Goal: Information Seeking & Learning: Learn about a topic

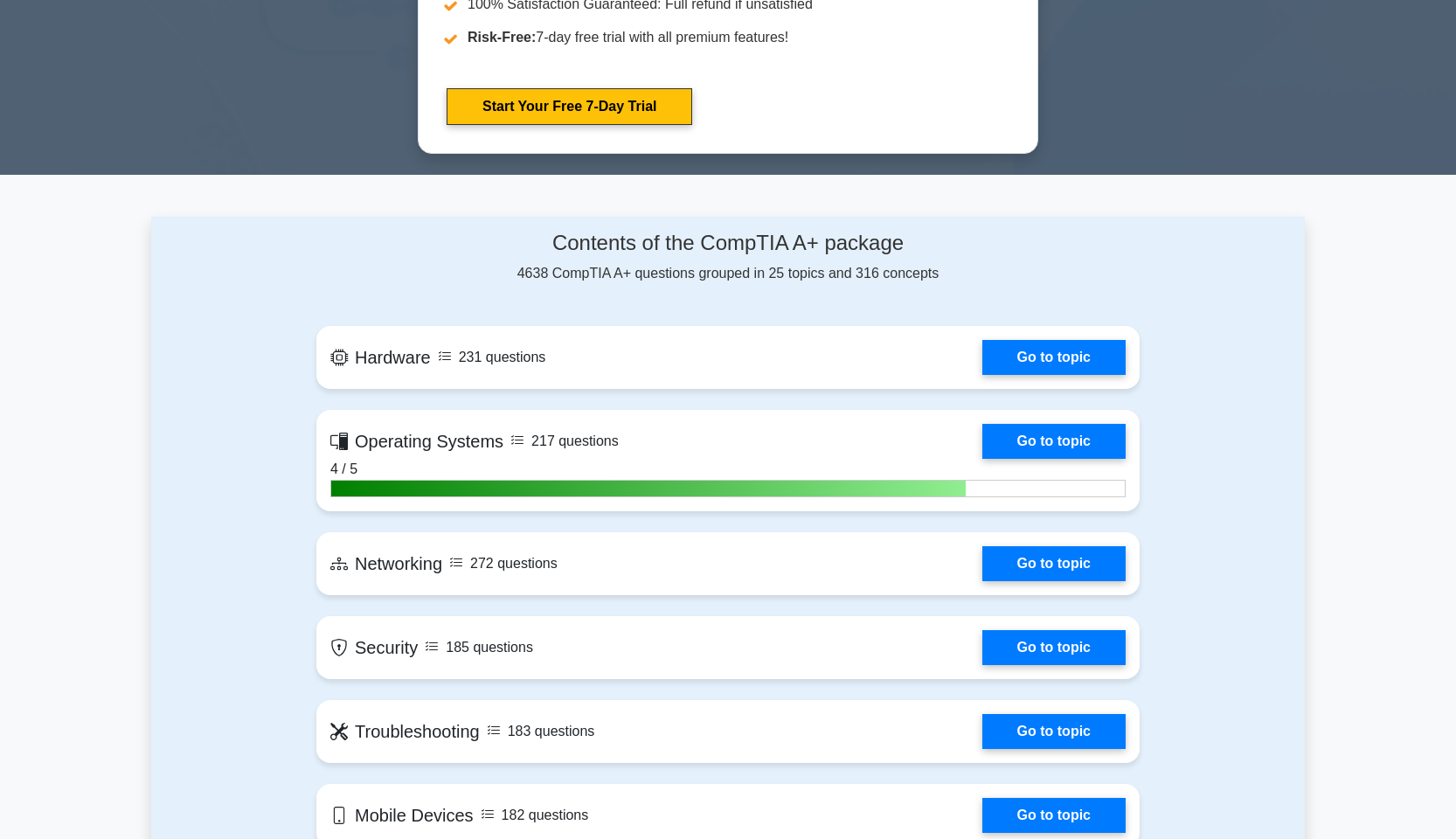
scroll to position [987, 0]
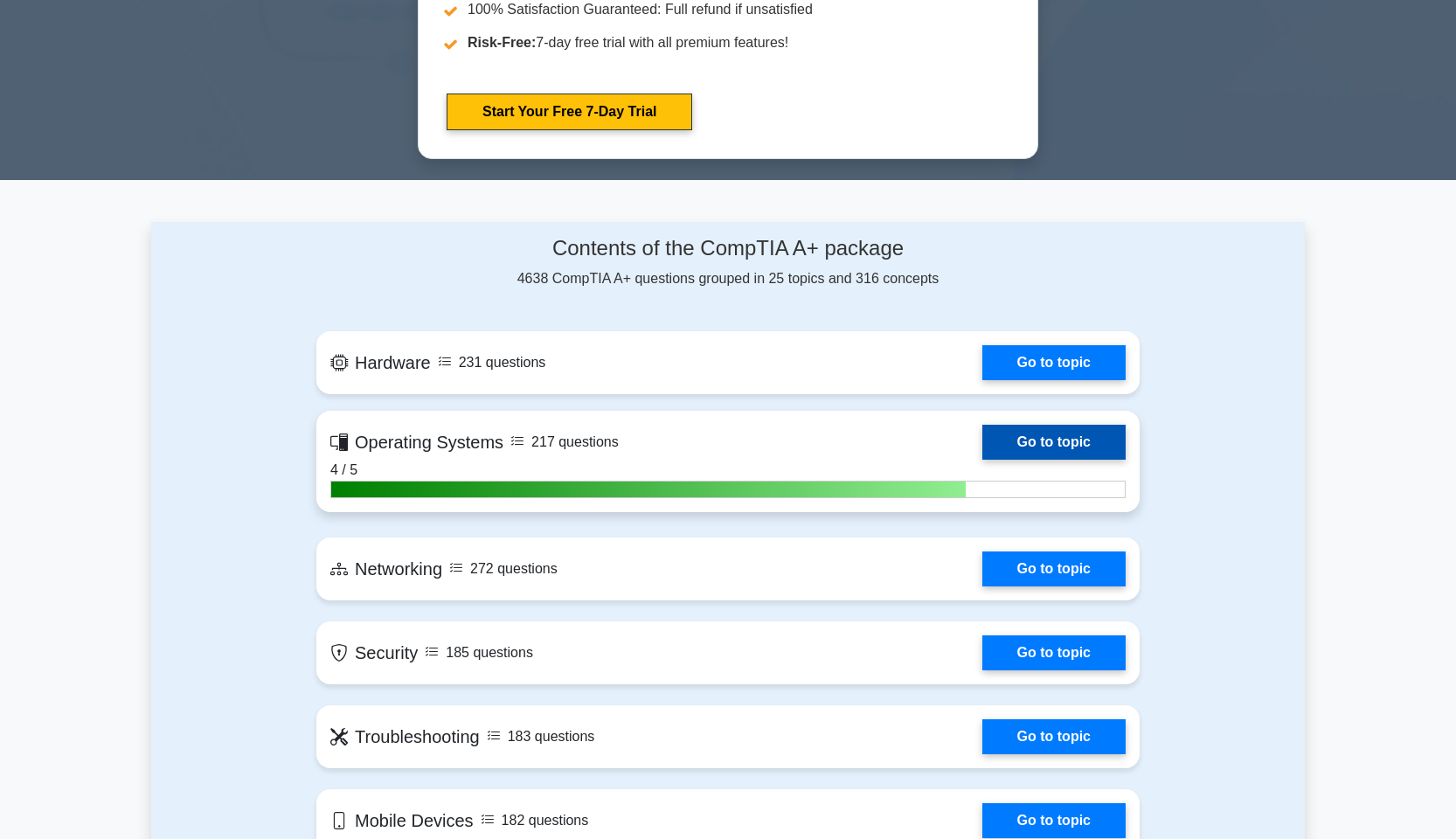
click at [1045, 437] on link "Go to topic" at bounding box center [1053, 442] width 144 height 35
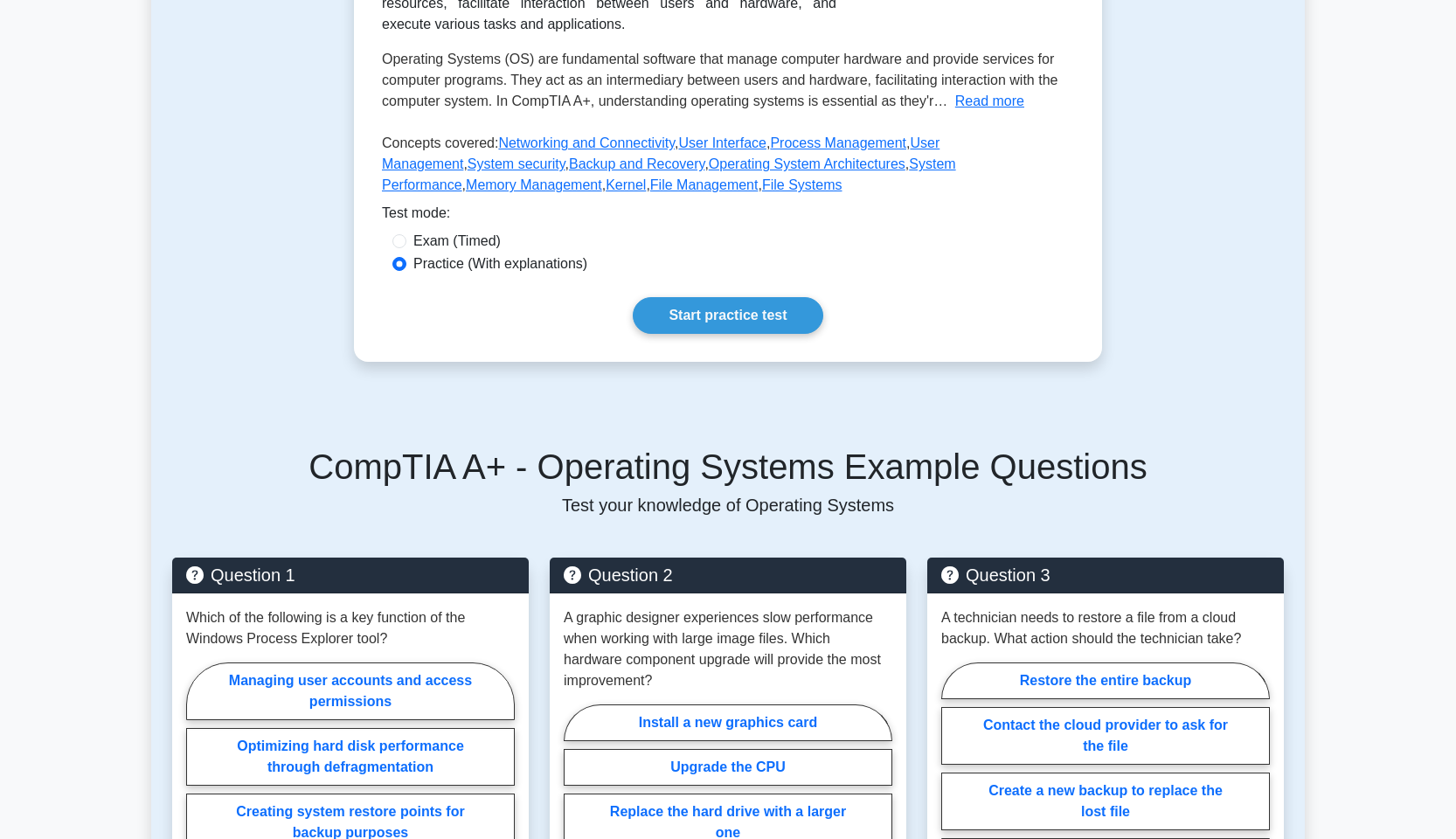
scroll to position [363, 0]
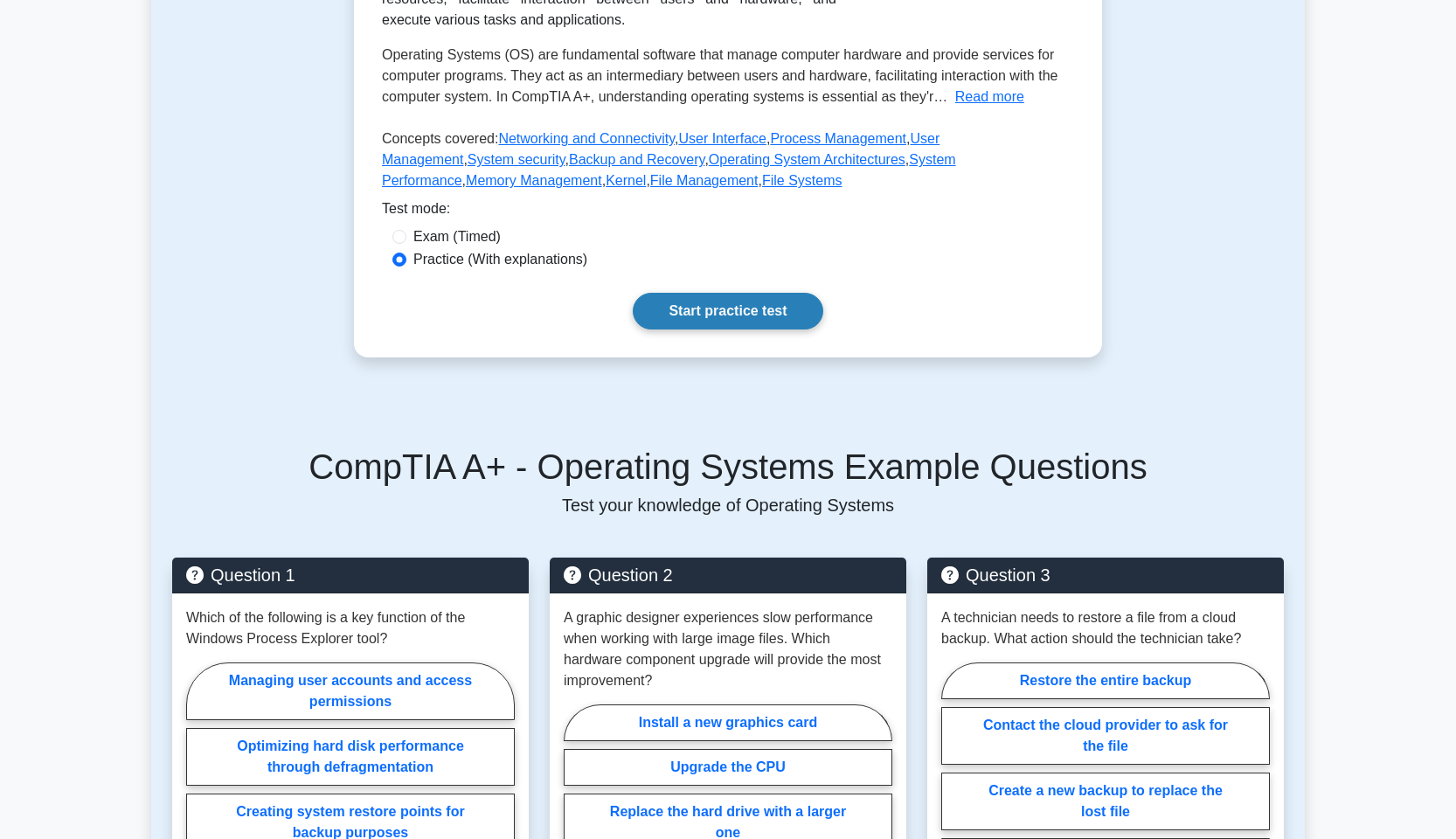
click at [708, 301] on link "Start practice test" at bounding box center [727, 311] width 189 height 37
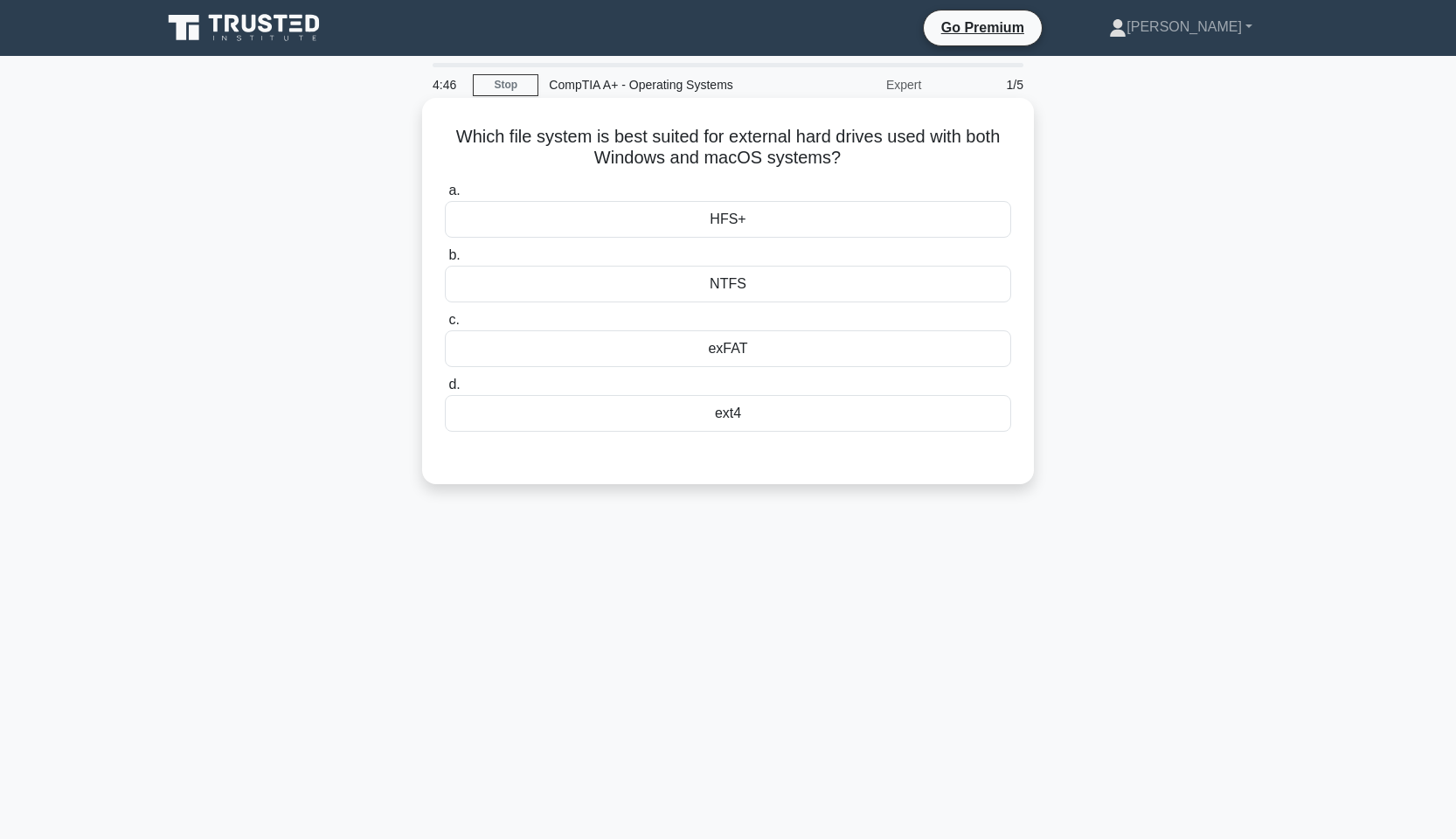
click at [823, 341] on div "exFAT" at bounding box center [728, 349] width 566 height 37
click at [445, 326] on input "c. exFAT" at bounding box center [445, 320] width 0 height 11
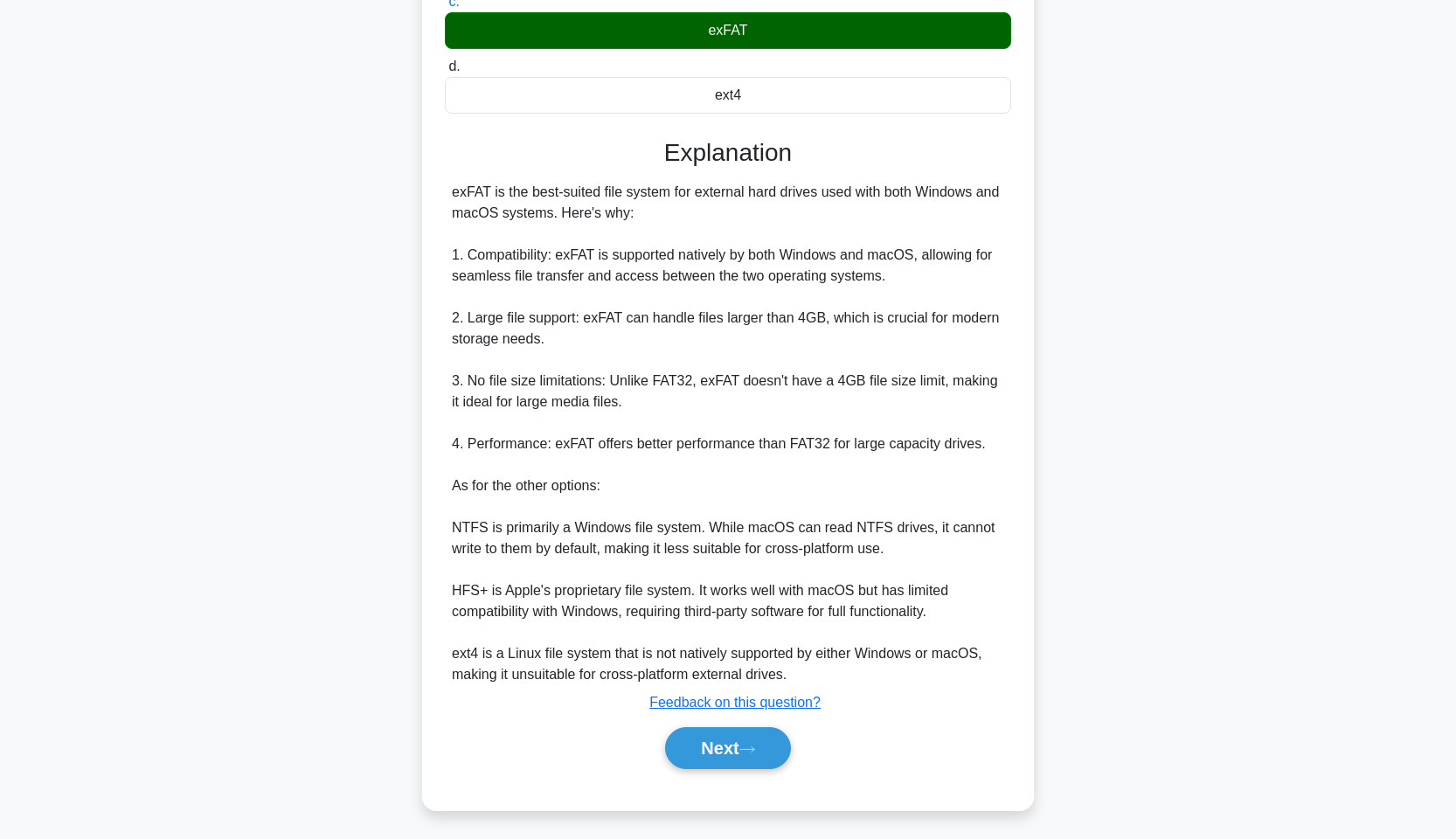
scroll to position [322, 0]
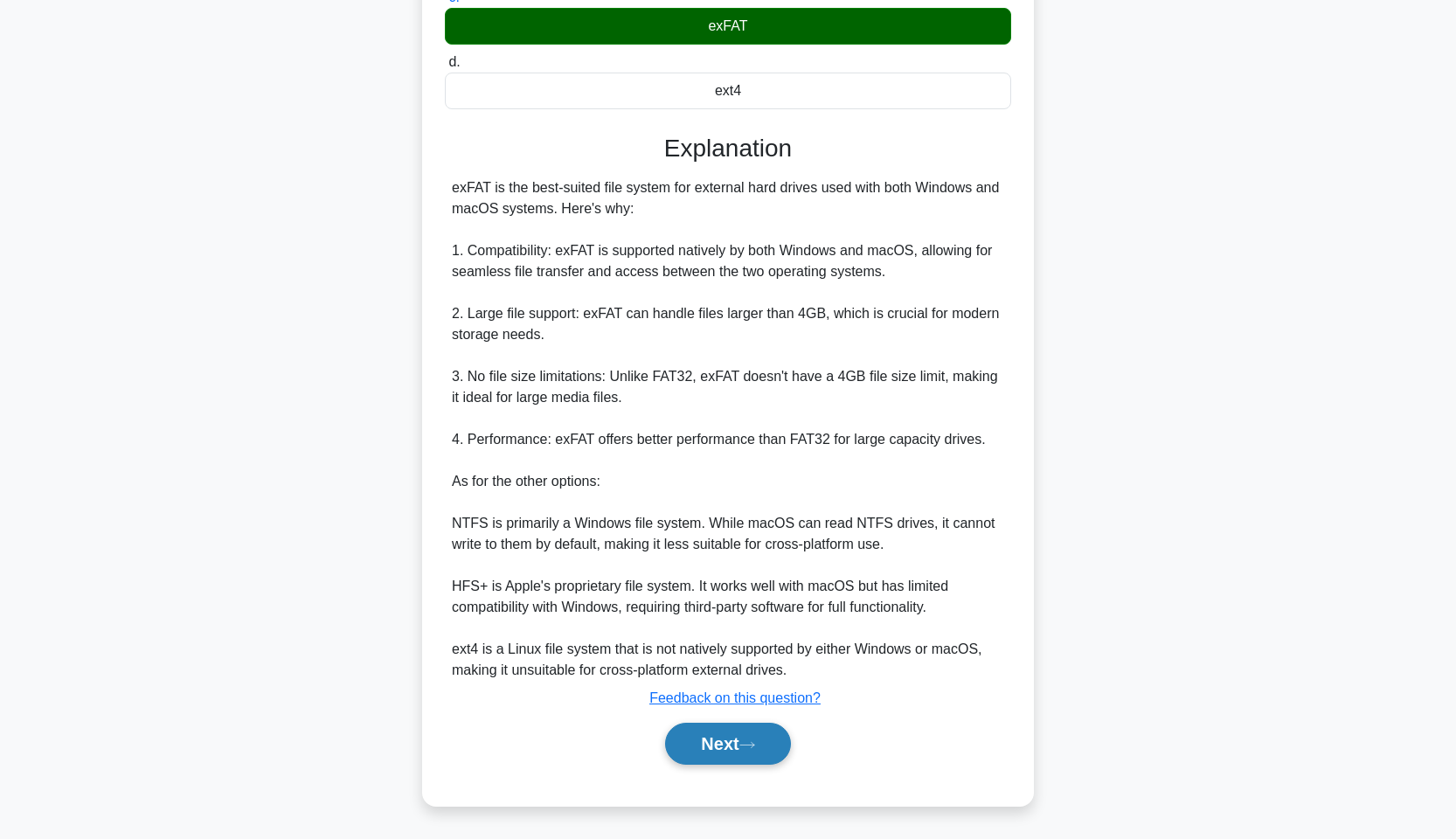
click at [737, 751] on button "Next" at bounding box center [728, 744] width 125 height 42
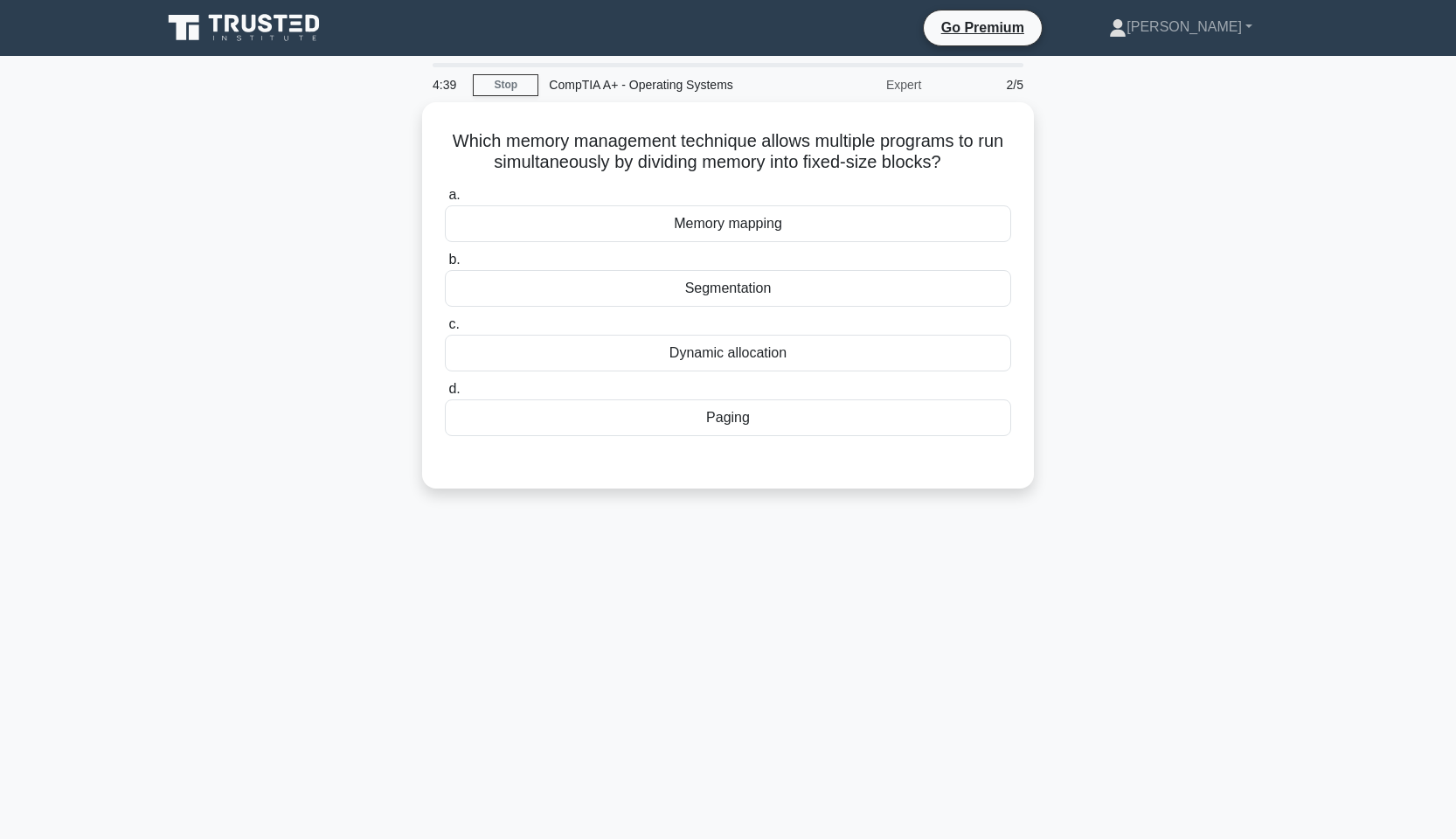
scroll to position [0, 0]
click at [777, 295] on div "Segmentation" at bounding box center [728, 284] width 566 height 37
click at [445, 262] on input "b. Segmentation" at bounding box center [445, 255] width 0 height 11
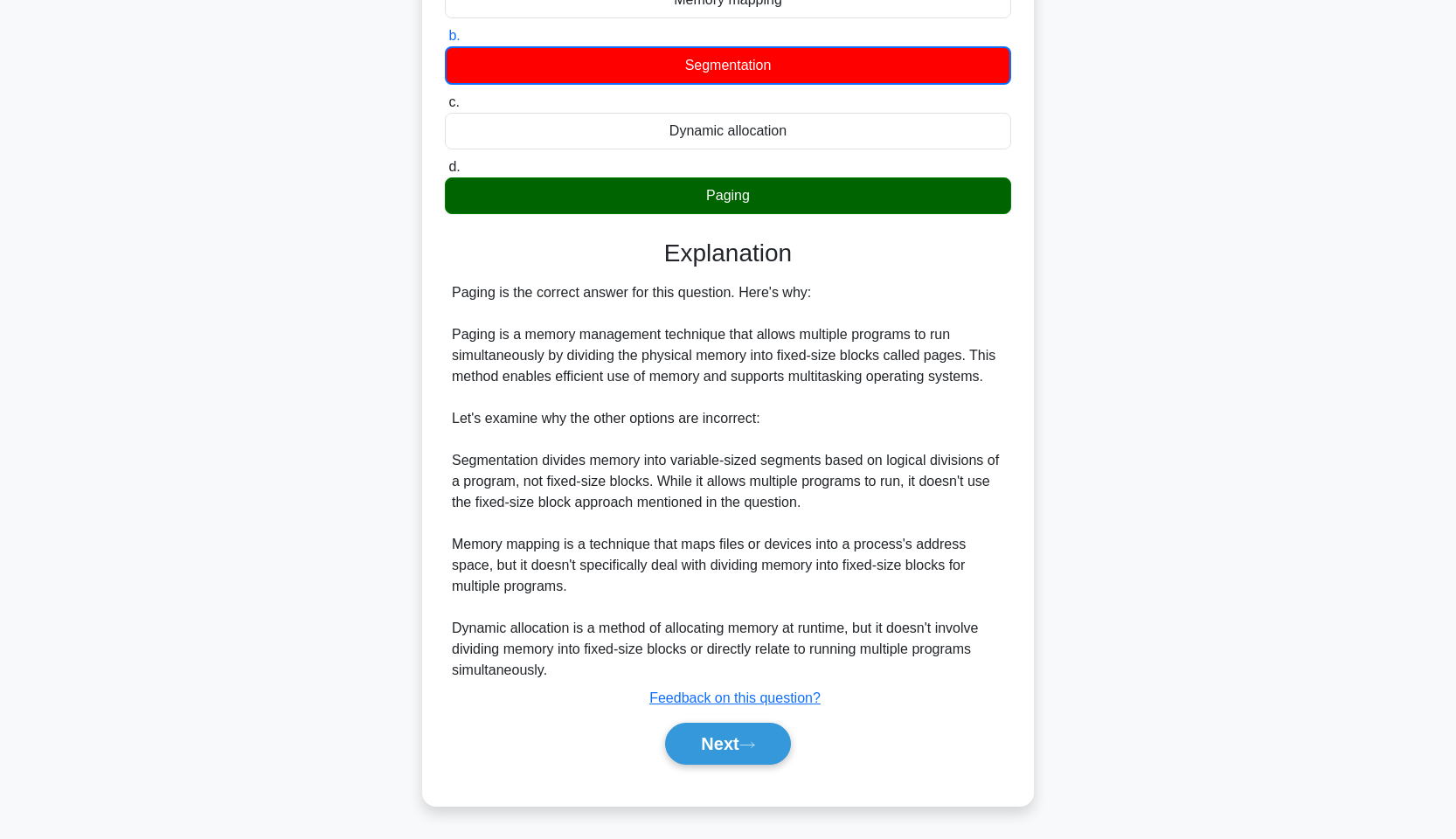
scroll to position [220, 0]
click at [733, 748] on button "Next" at bounding box center [728, 744] width 125 height 42
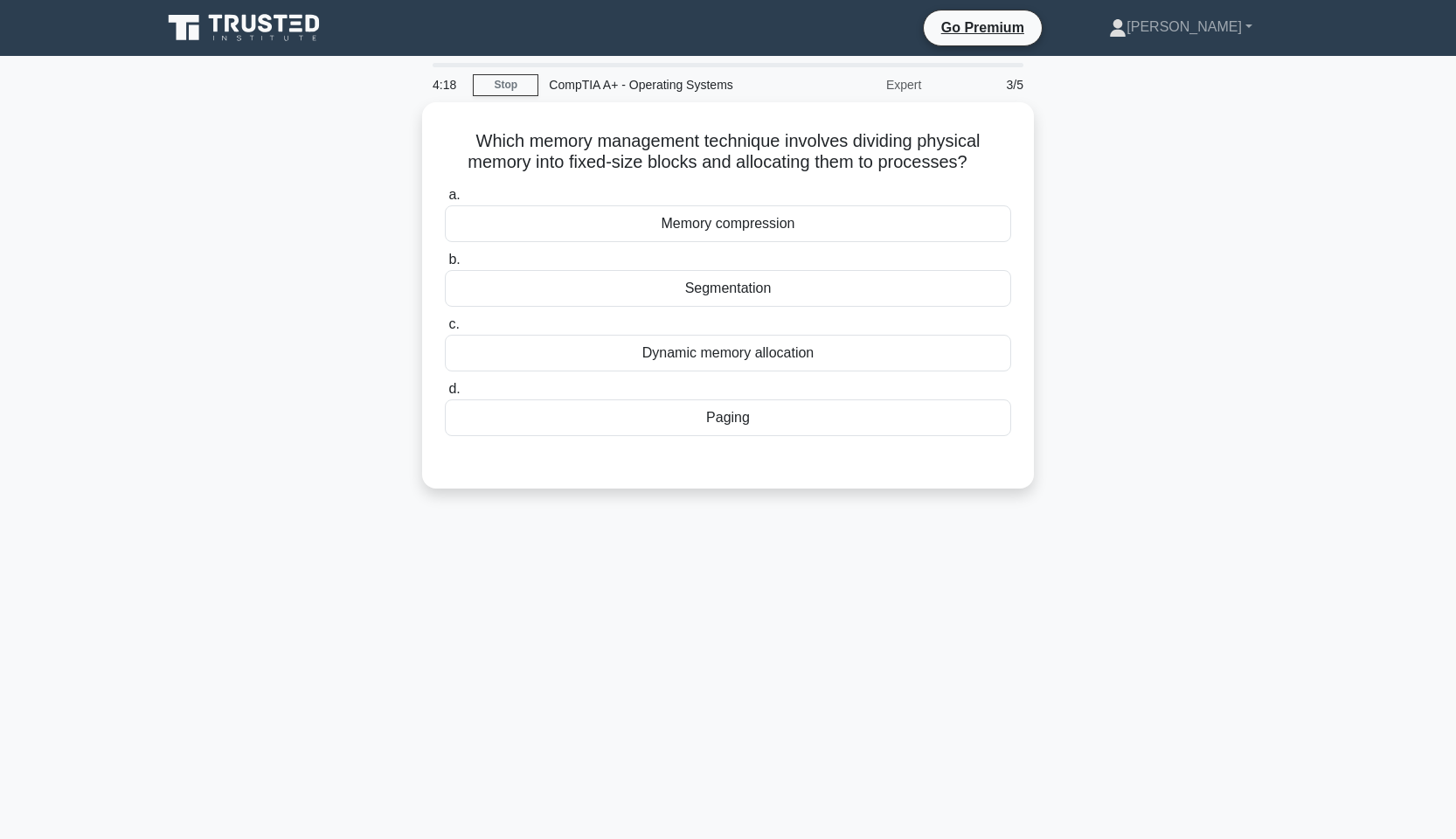
scroll to position [0, 0]
click at [705, 414] on div "Paging" at bounding box center [728, 414] width 566 height 37
click at [445, 391] on input "d. Paging" at bounding box center [445, 384] width 0 height 11
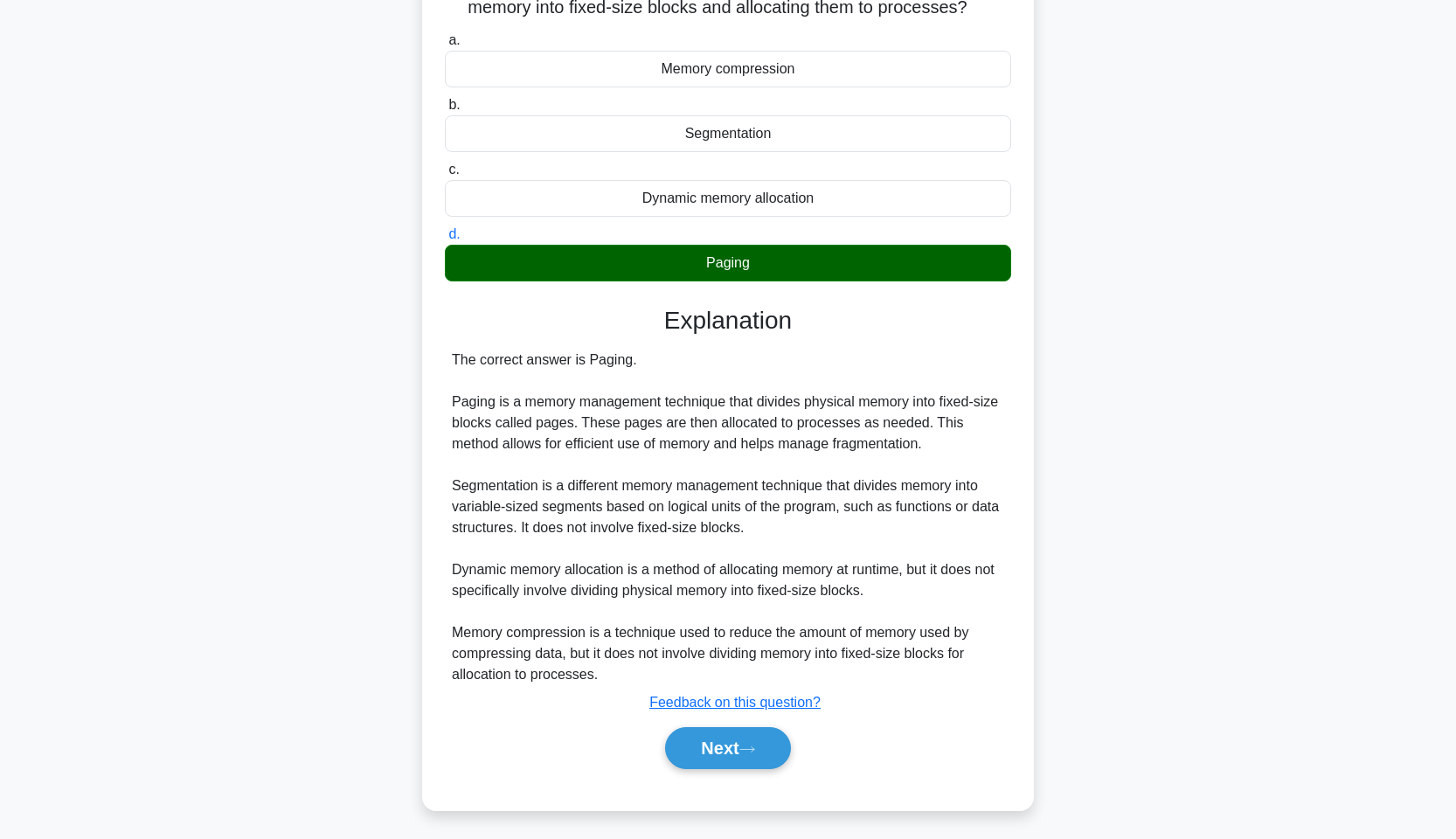
scroll to position [155, 0]
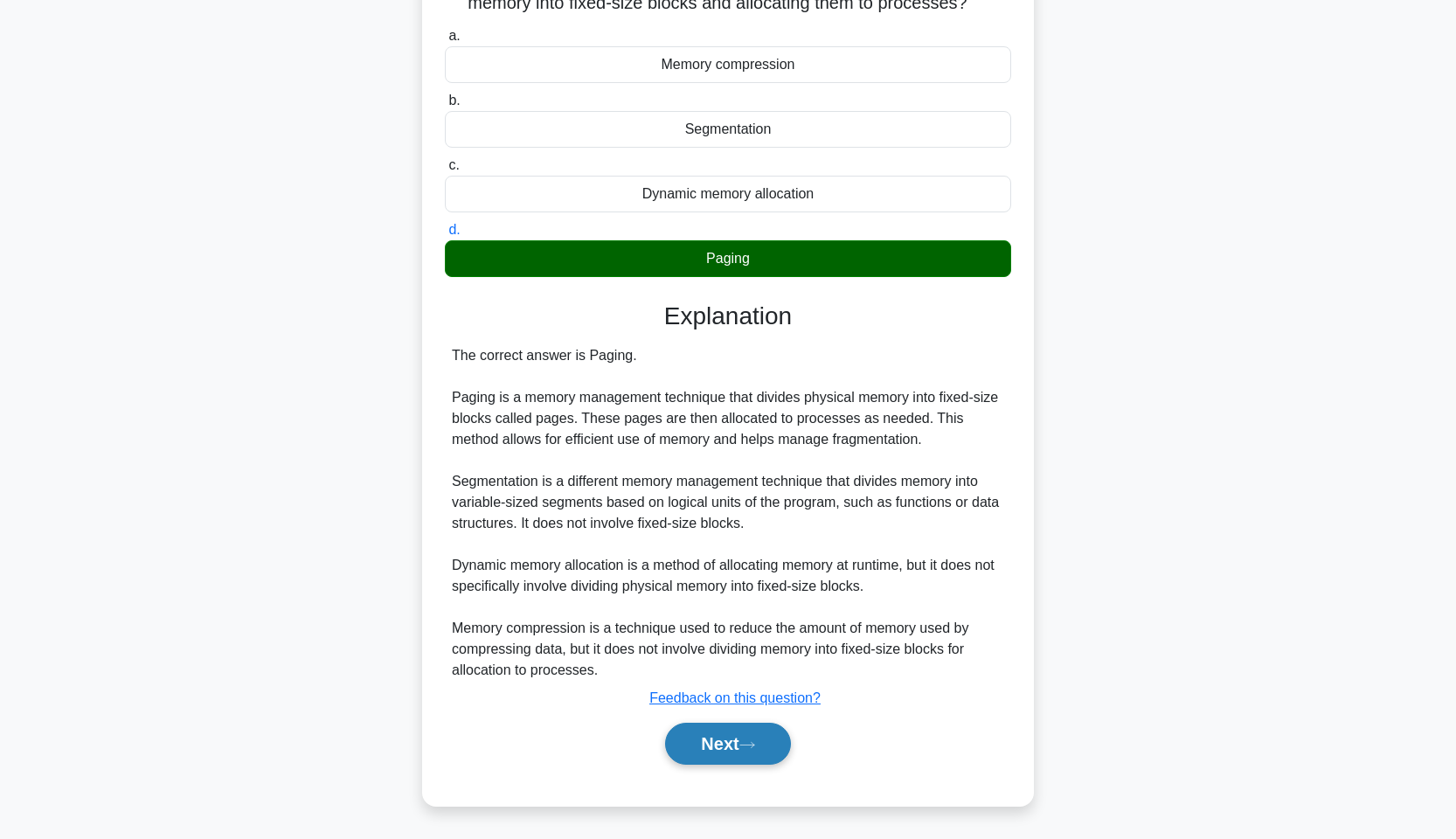
click at [709, 750] on button "Next" at bounding box center [728, 744] width 125 height 42
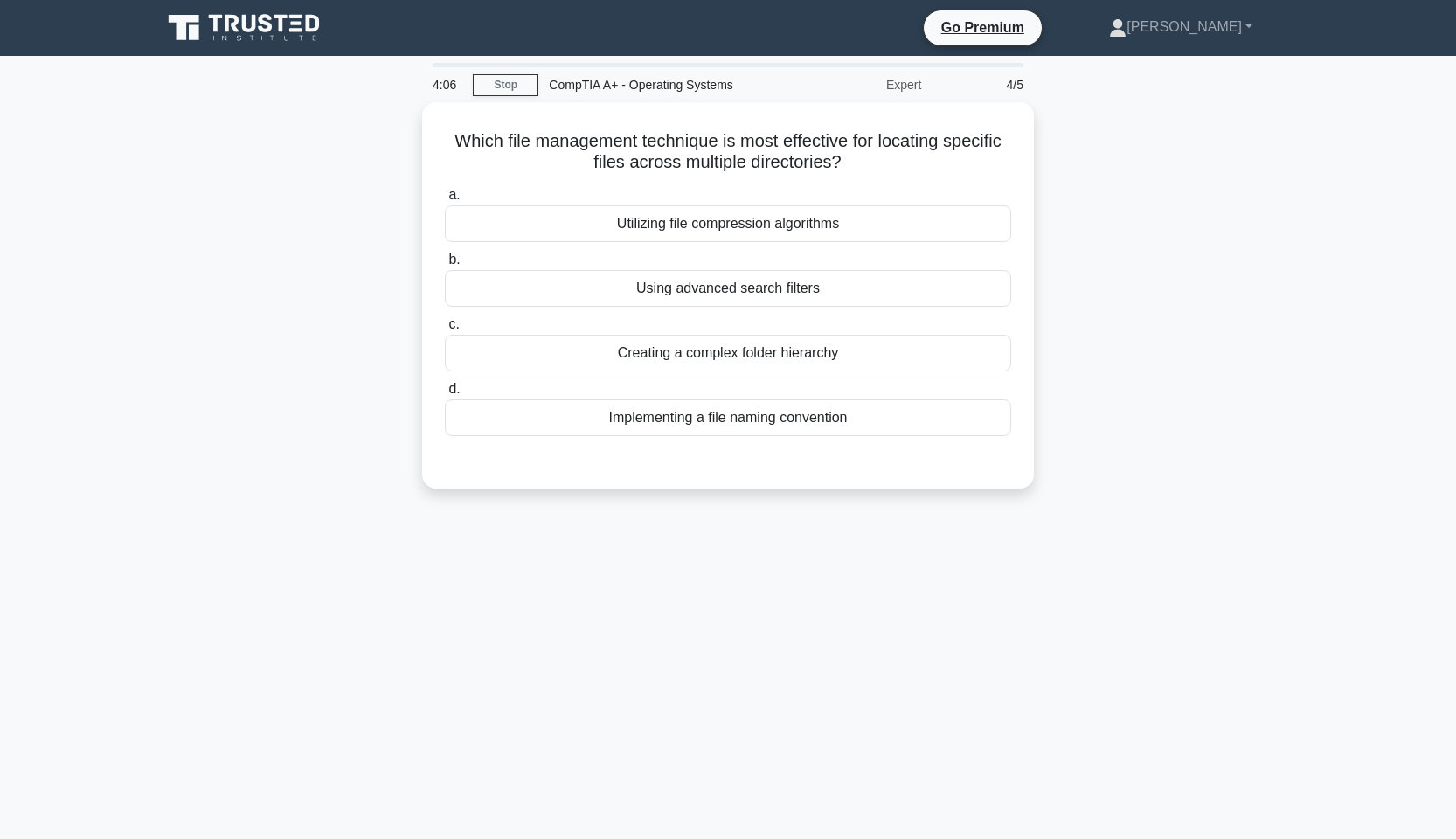
scroll to position [0, 0]
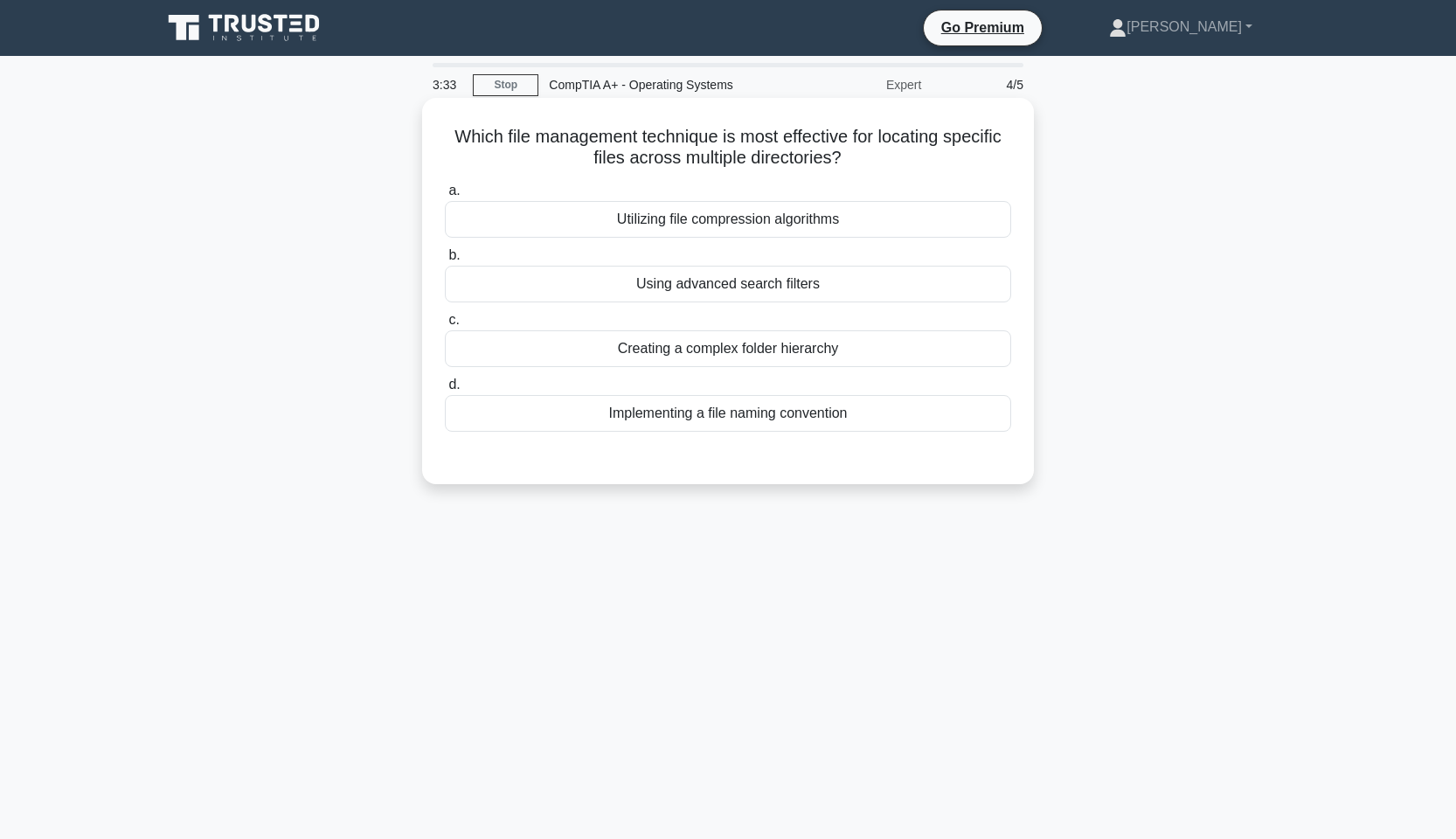
click at [778, 293] on div "Using advanced search filters" at bounding box center [728, 284] width 566 height 37
click at [445, 262] on input "b. Using advanced search filters" at bounding box center [445, 255] width 0 height 11
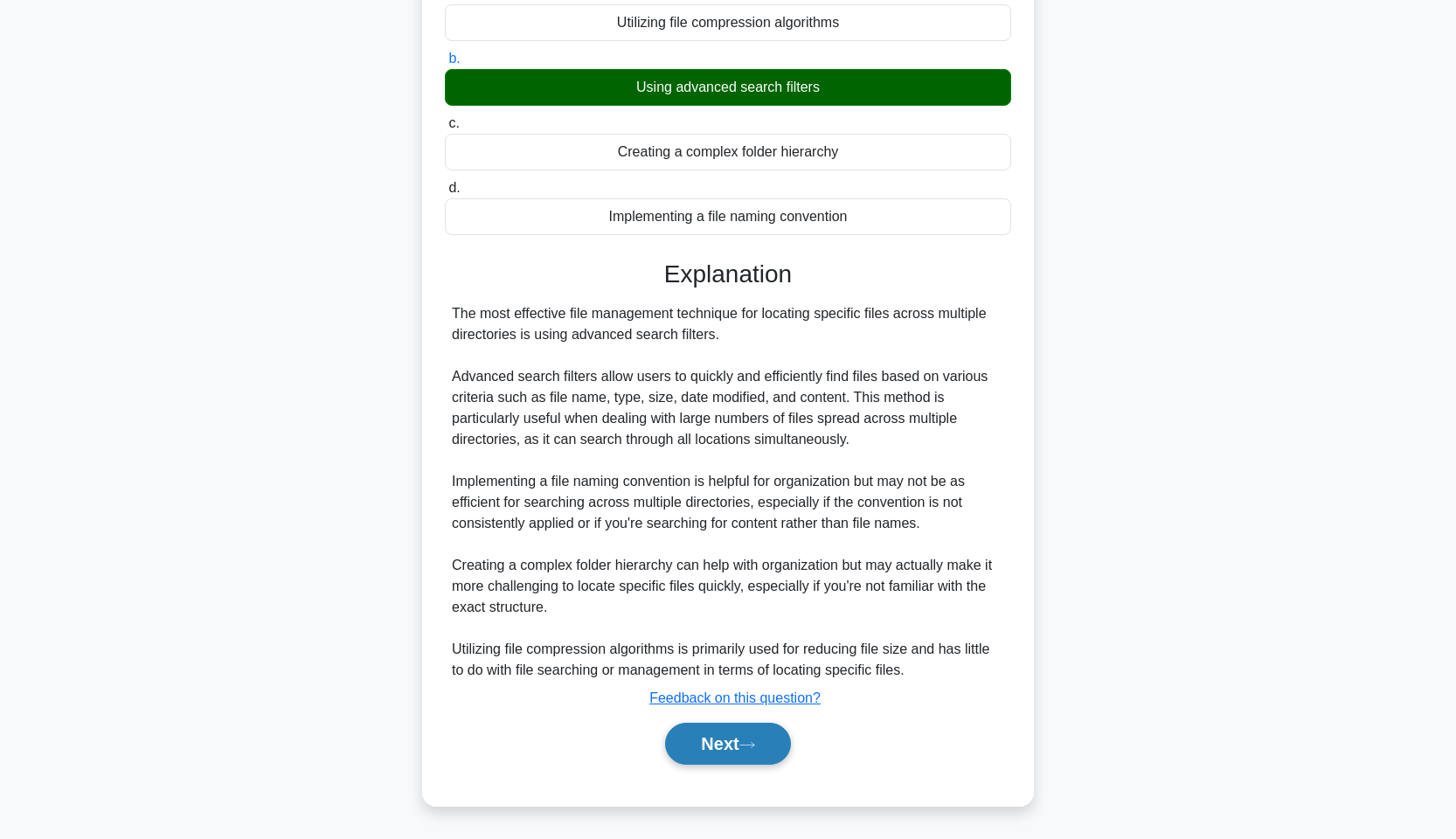
click at [746, 760] on button "Next" at bounding box center [728, 744] width 125 height 42
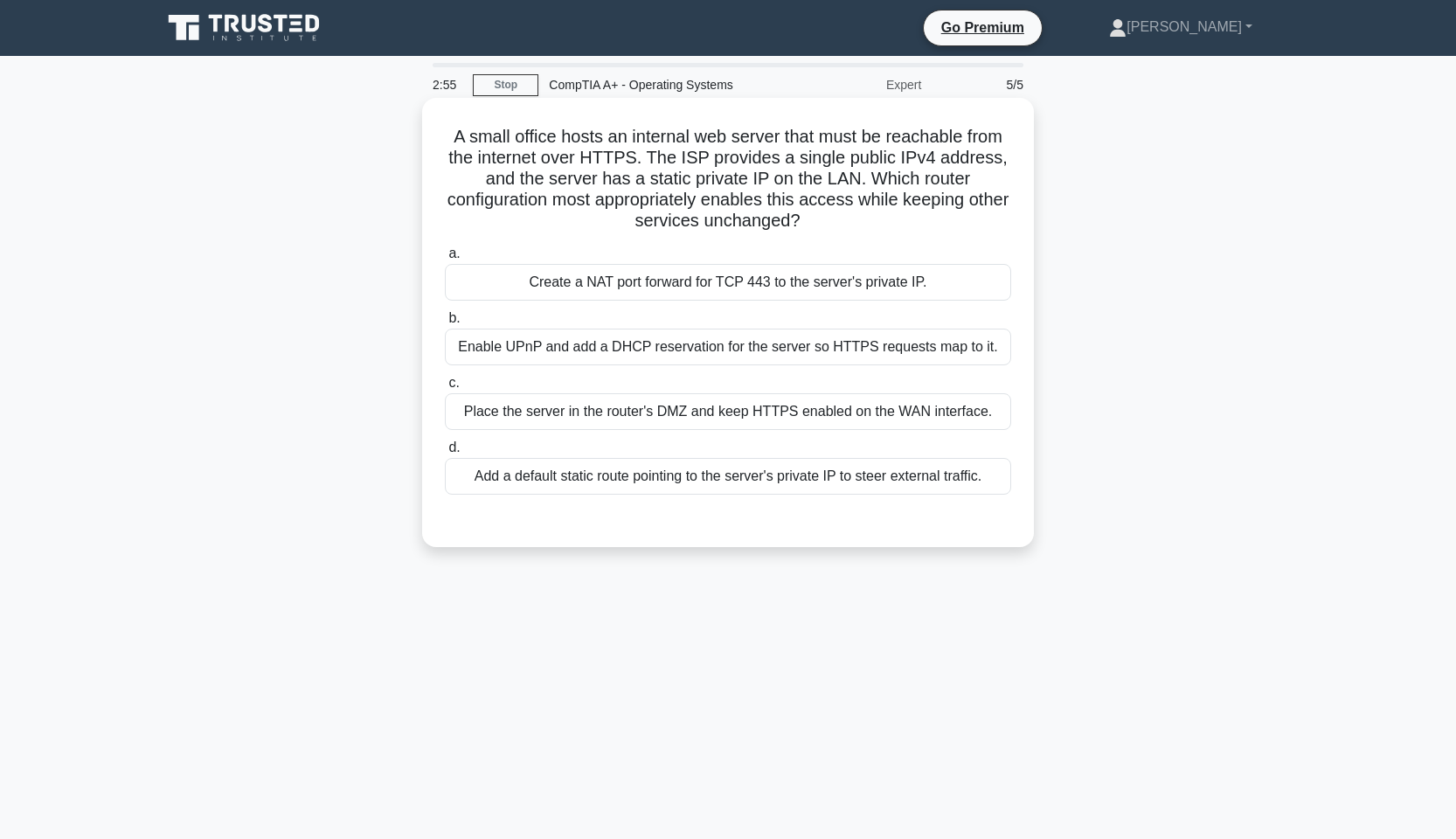
click at [874, 402] on div "Place the server in the router's DMZ and keep HTTPS enabled on the WAN interfac…" at bounding box center [728, 412] width 566 height 37
click at [445, 389] on input "c. Place the server in the router's DMZ and keep HTTPS enabled on the WAN inter…" at bounding box center [445, 383] width 0 height 11
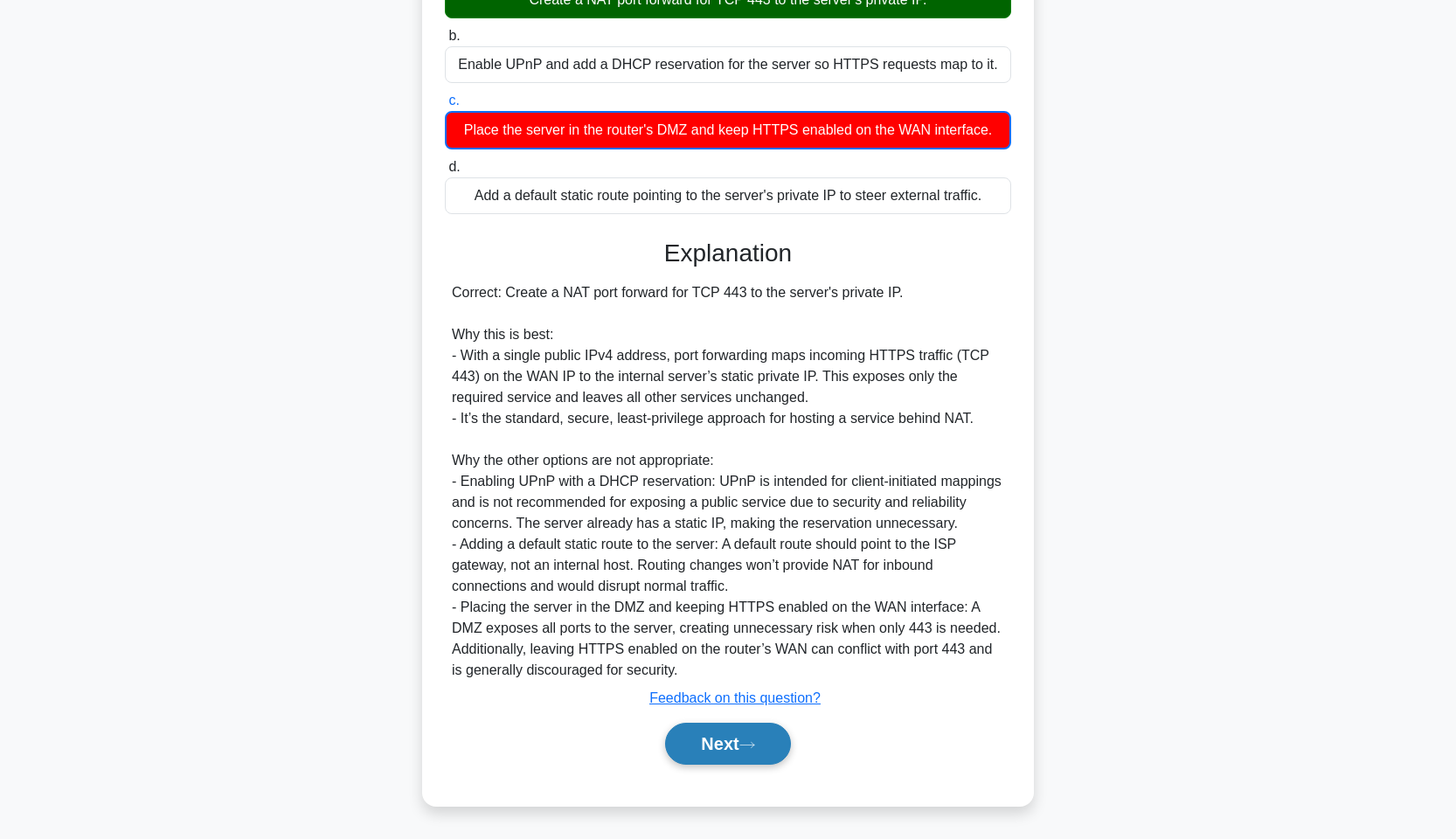
scroll to position [282, 0]
click at [753, 741] on icon at bounding box center [747, 745] width 16 height 10
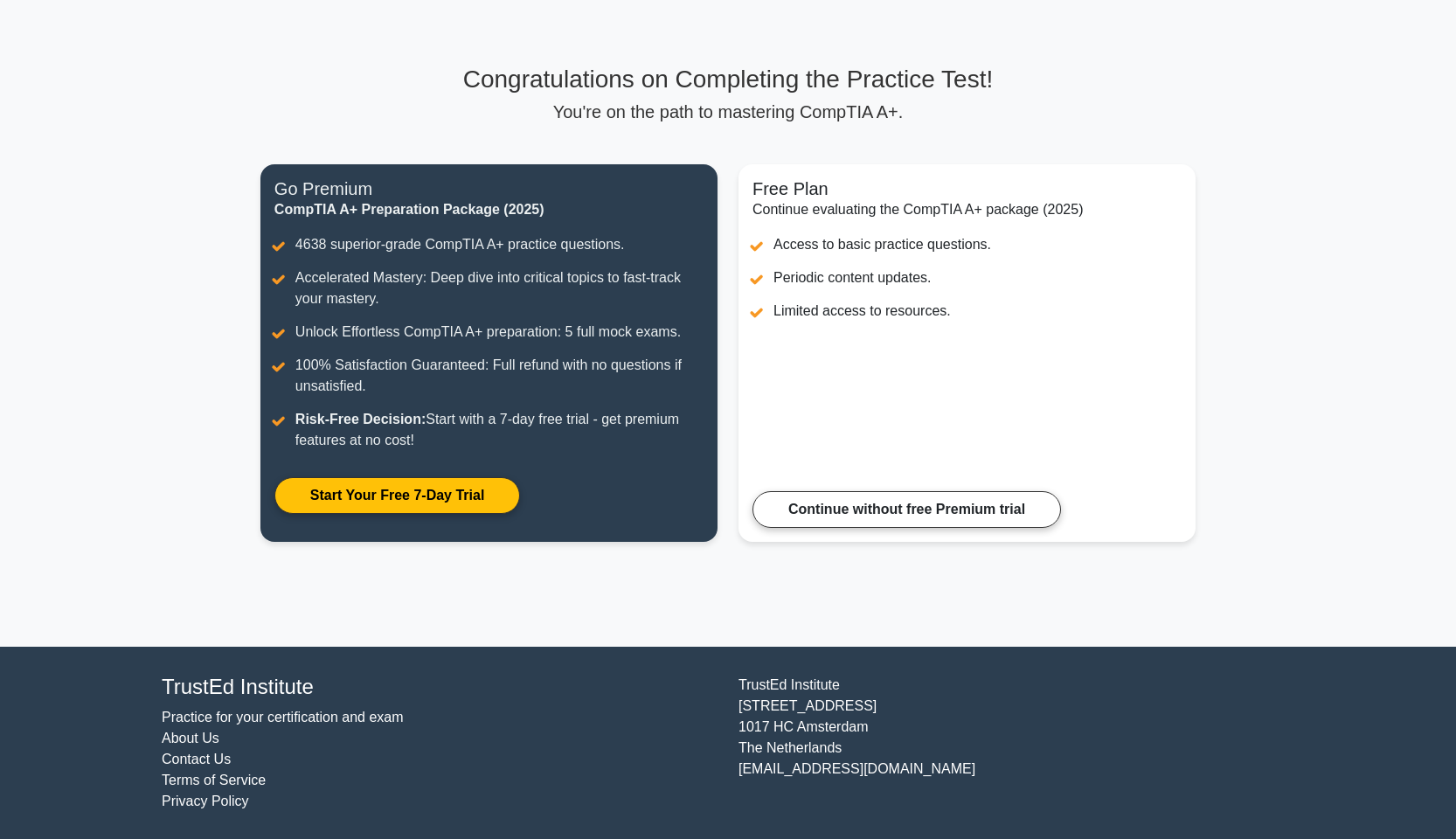
scroll to position [74, 0]
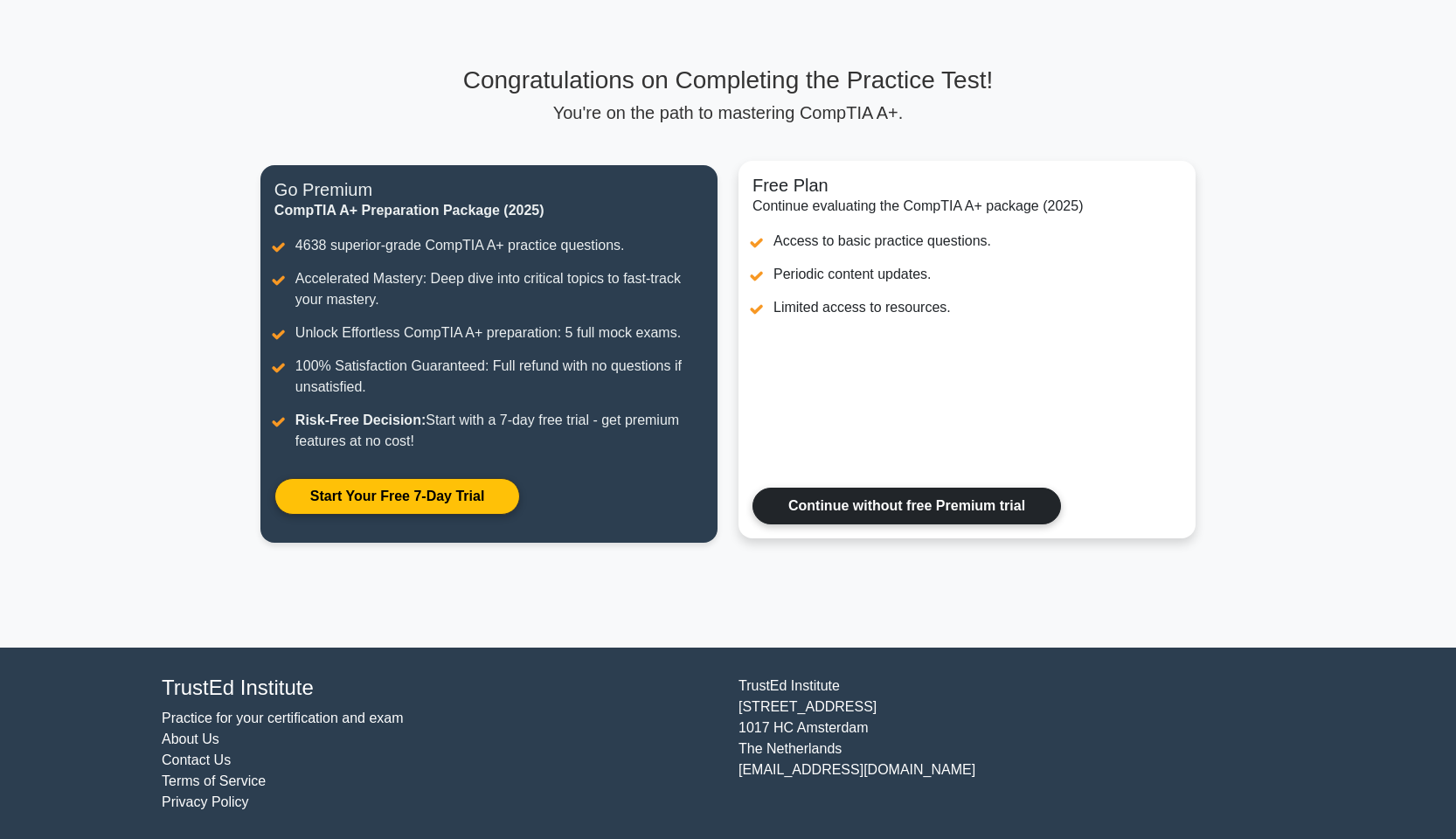
click at [979, 513] on link "Continue without free Premium trial" at bounding box center [906, 506] width 308 height 37
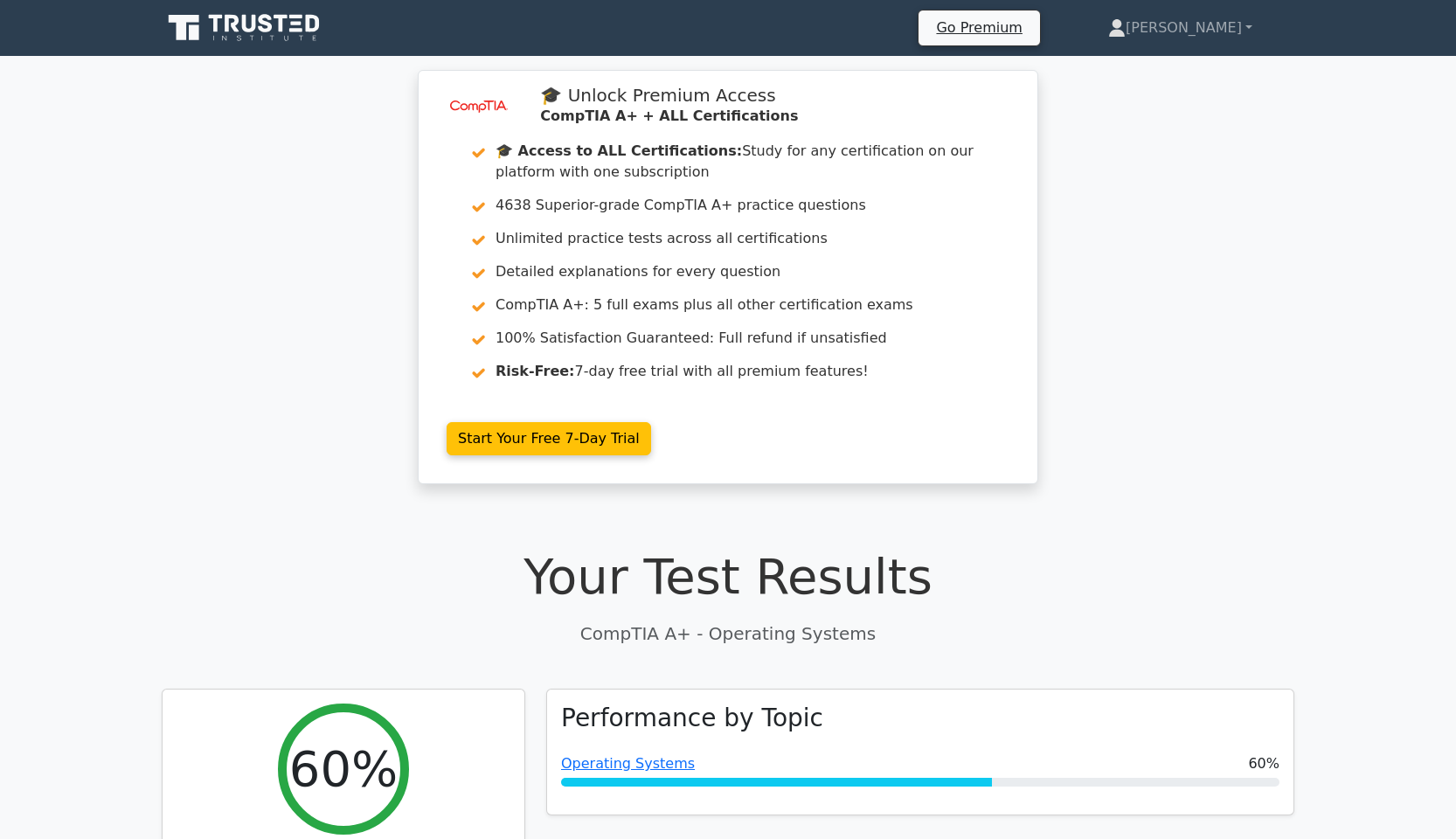
click at [243, 29] on icon at bounding box center [245, 27] width 167 height 33
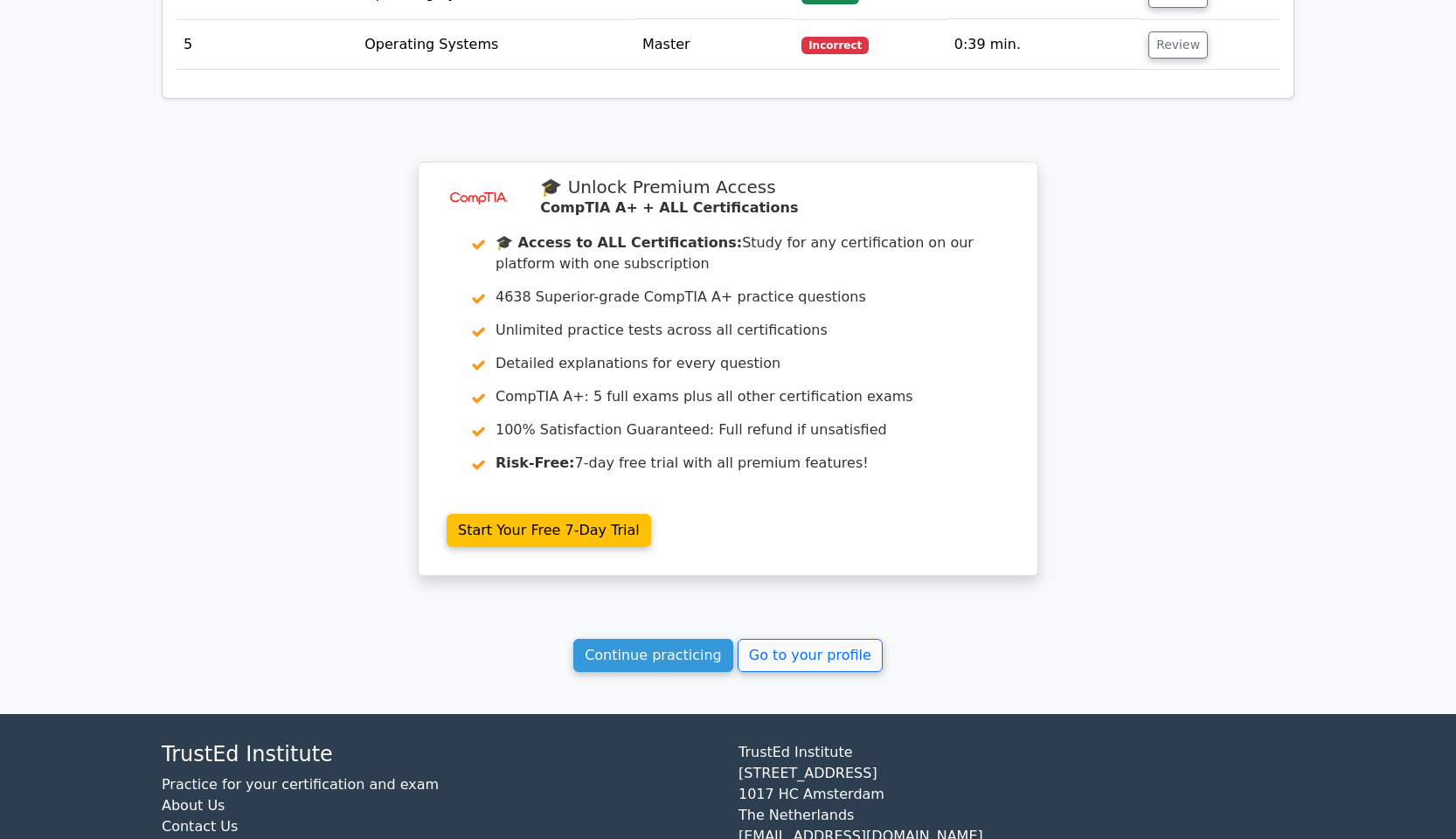
scroll to position [2532, 0]
click at [677, 640] on link "Continue practicing" at bounding box center [653, 656] width 160 height 33
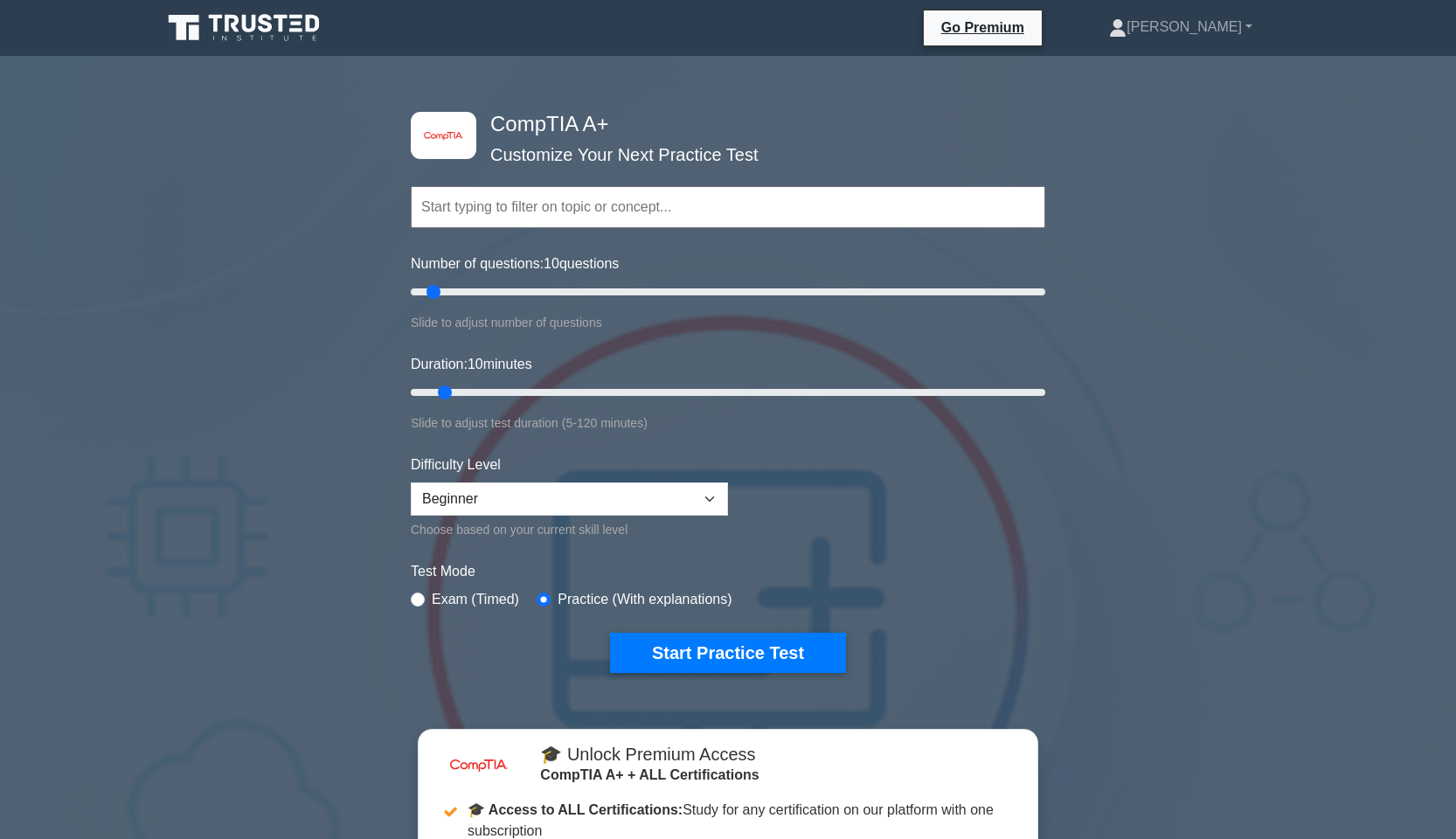
click at [588, 201] on input "text" at bounding box center [728, 207] width 634 height 42
click at [1134, 353] on div "image/svg+xml CompTIA A+ Customize Your Next Practice Test Topics Hardware Oper…" at bounding box center [728, 618] width 1456 height 1097
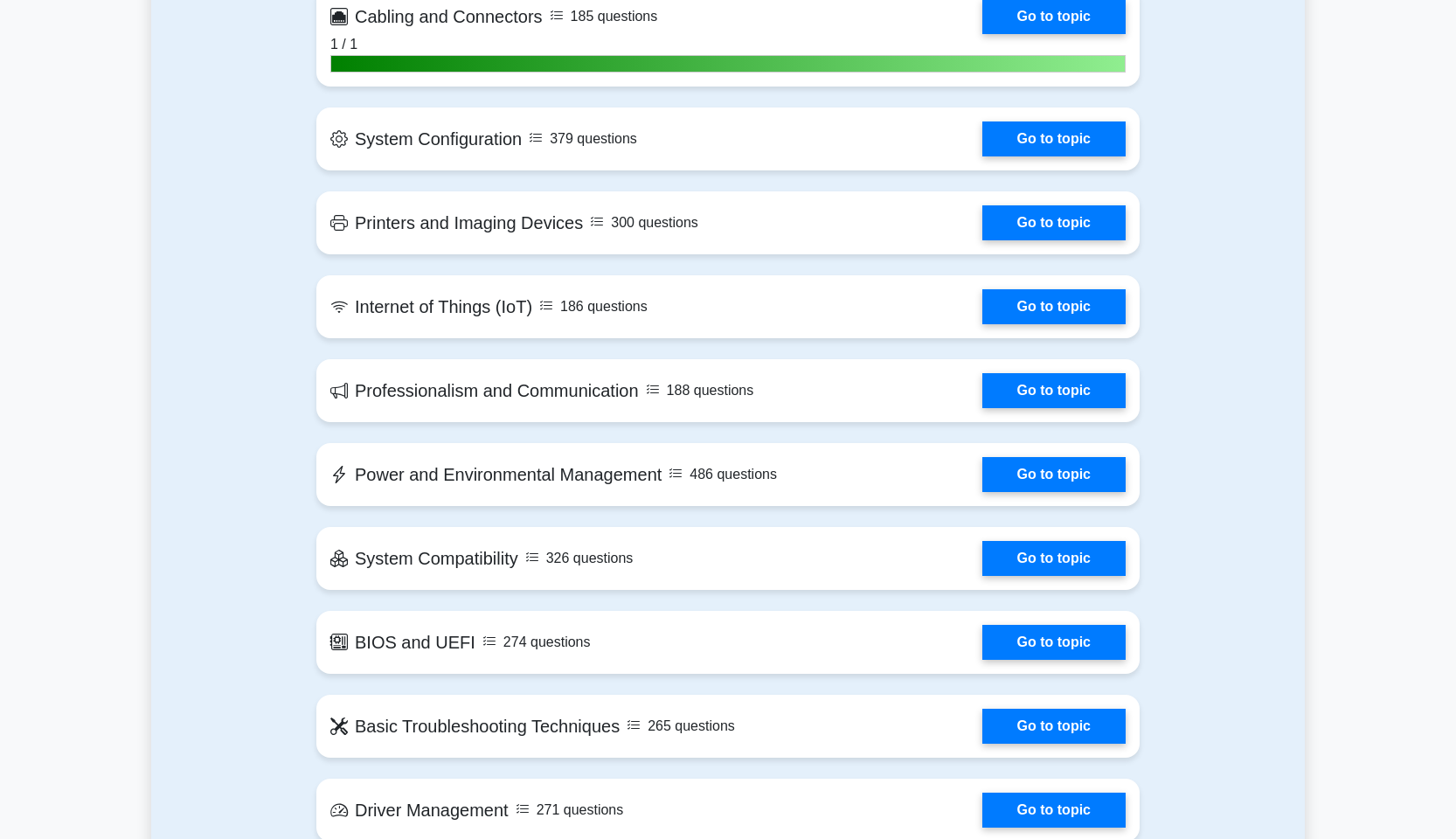
scroll to position [2544, 0]
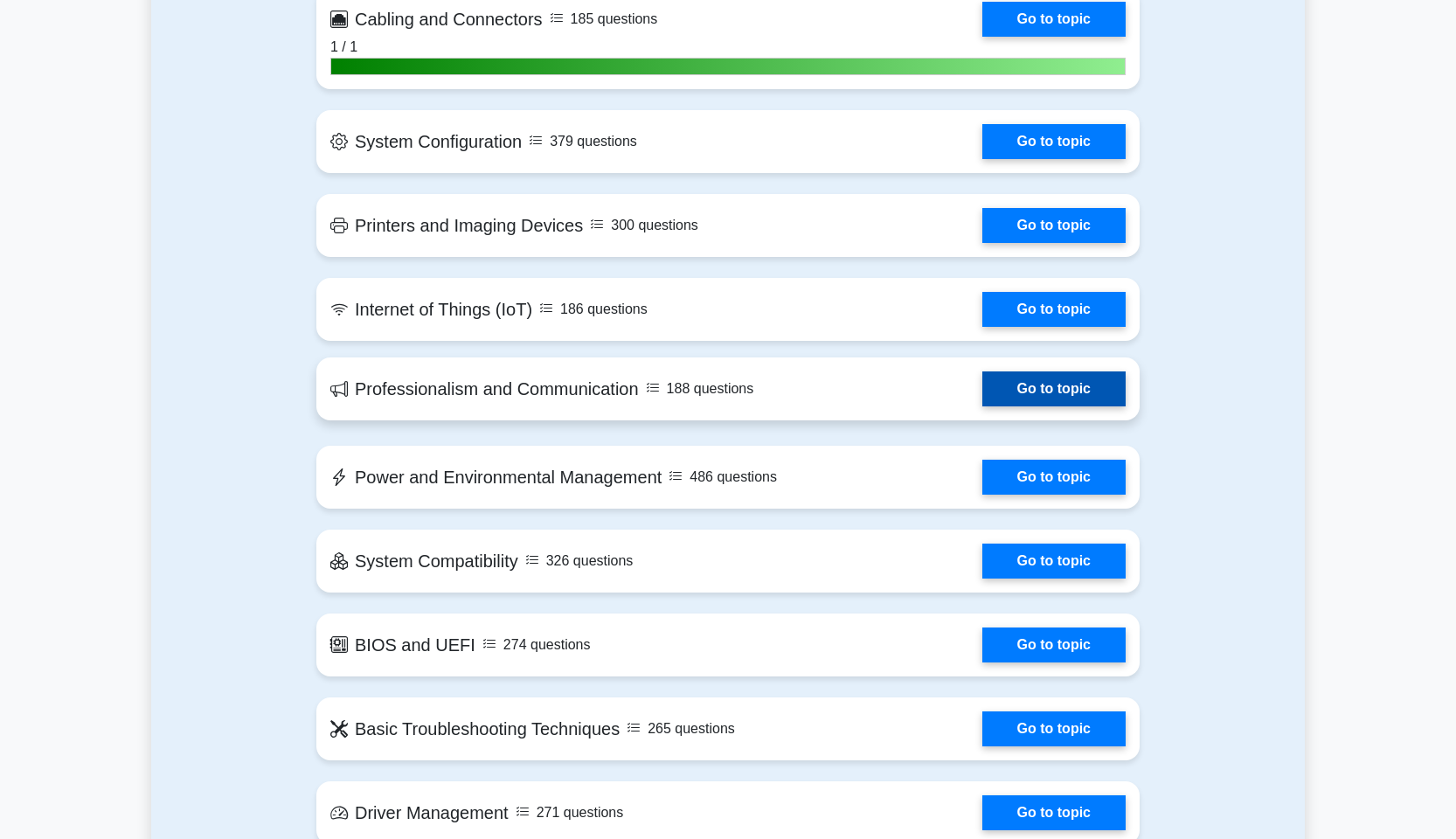
click at [1069, 391] on link "Go to topic" at bounding box center [1053, 389] width 144 height 35
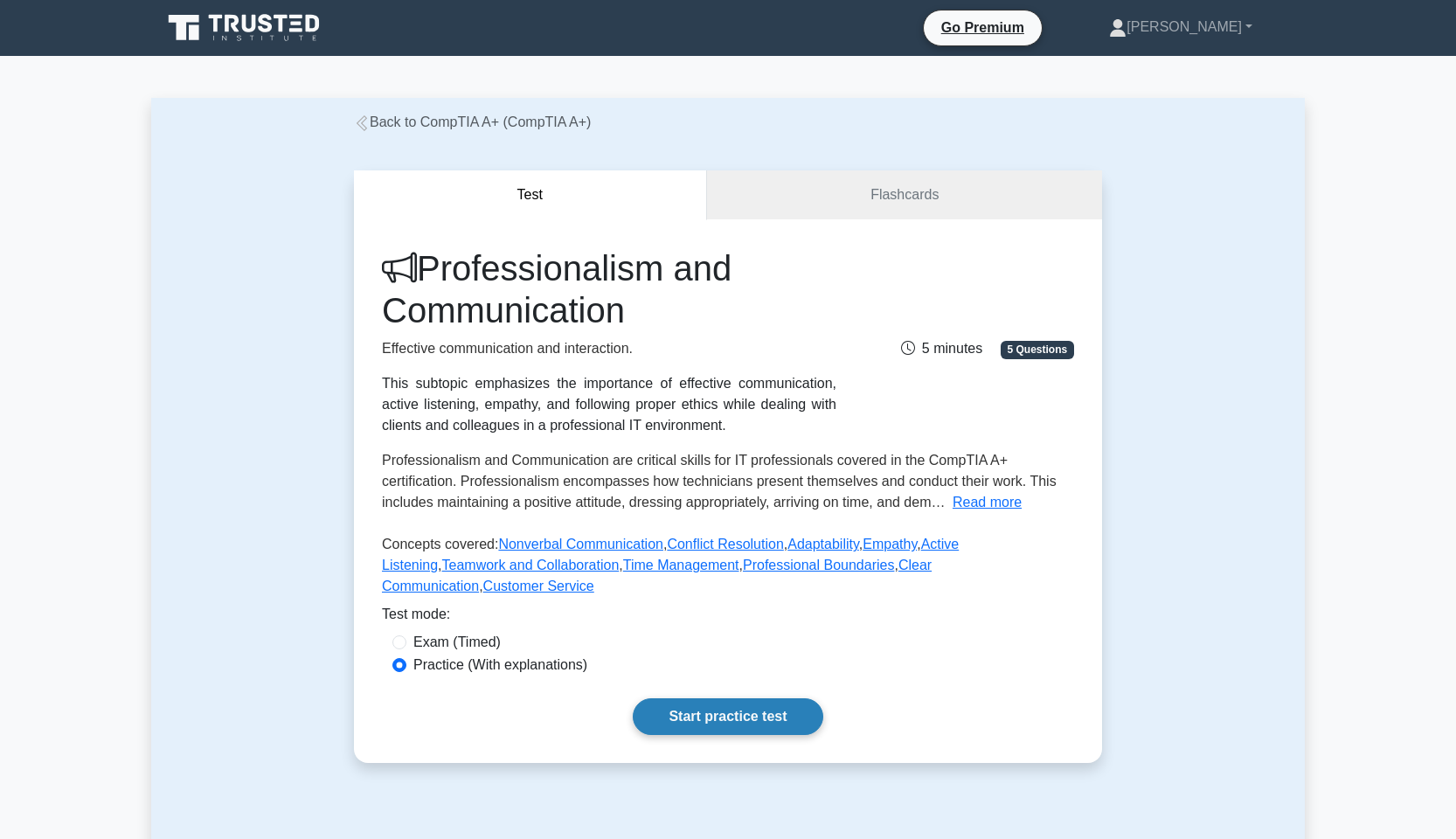
click at [706, 727] on link "Start practice test" at bounding box center [727, 716] width 189 height 37
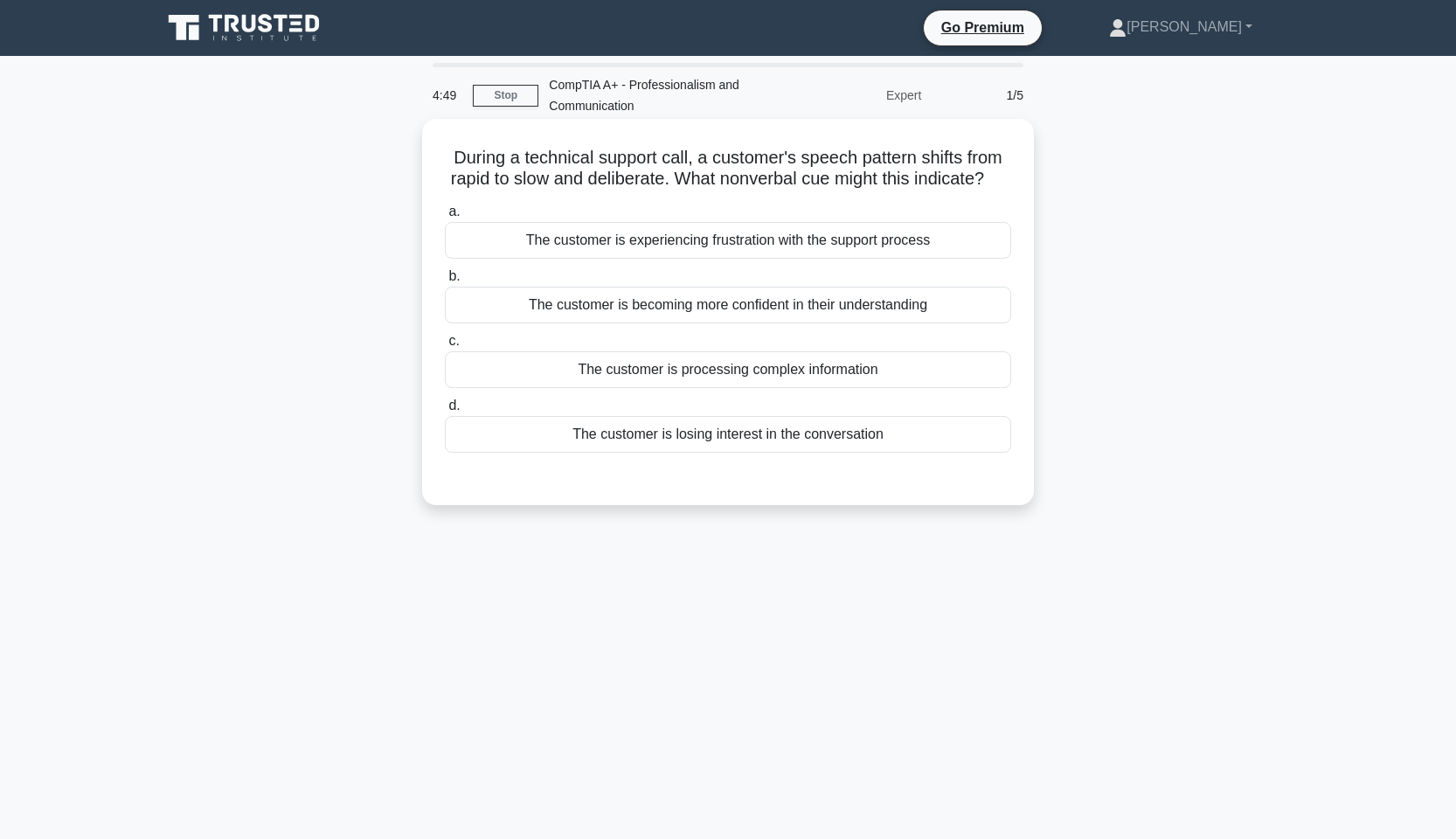
click at [637, 248] on div "The customer is experiencing frustration with the support process" at bounding box center [728, 241] width 566 height 37
click at [445, 218] on input "a. The customer is experiencing frustration with the support process" at bounding box center [445, 211] width 0 height 11
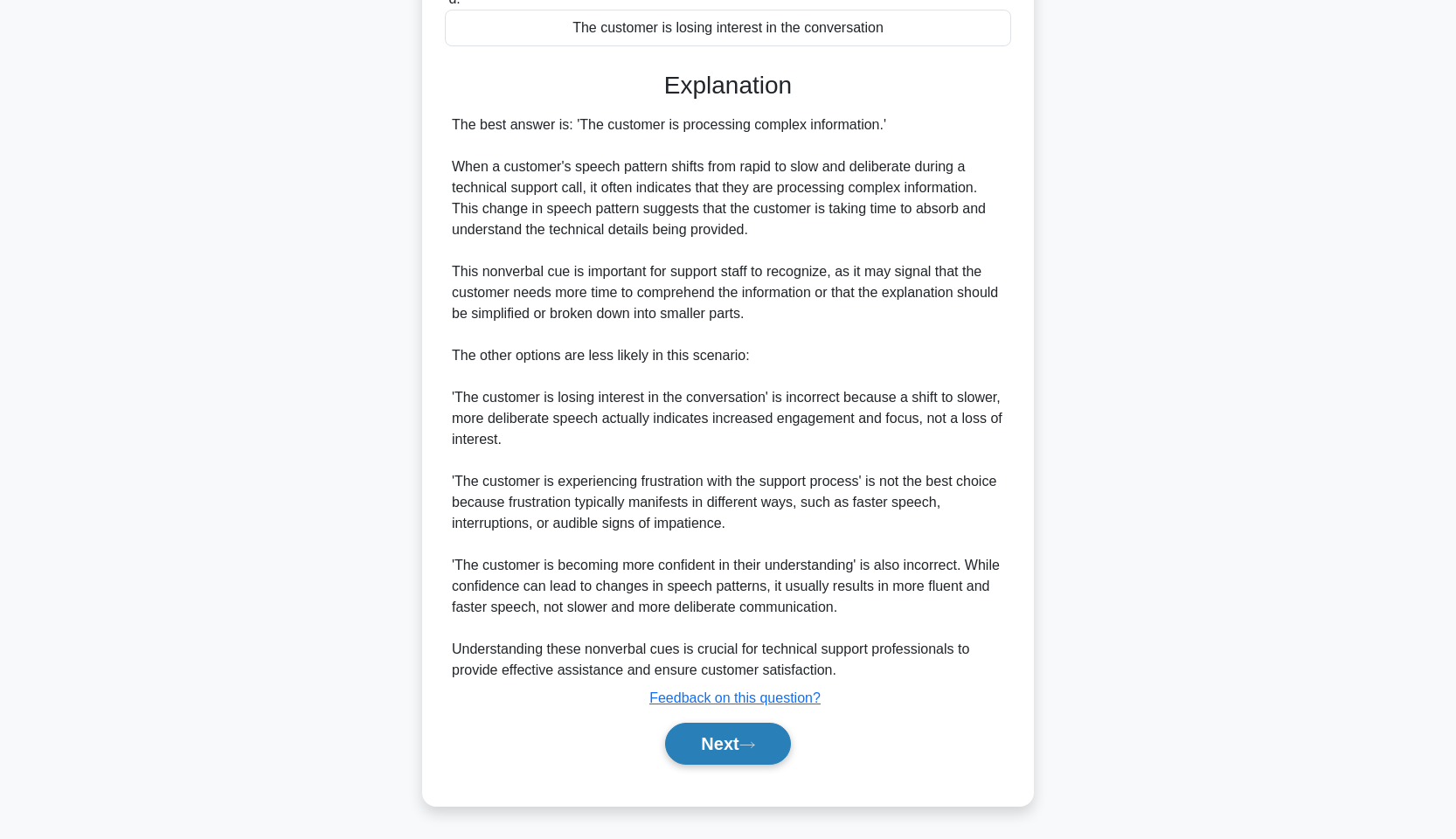
click at [709, 733] on button "Next" at bounding box center [728, 744] width 125 height 42
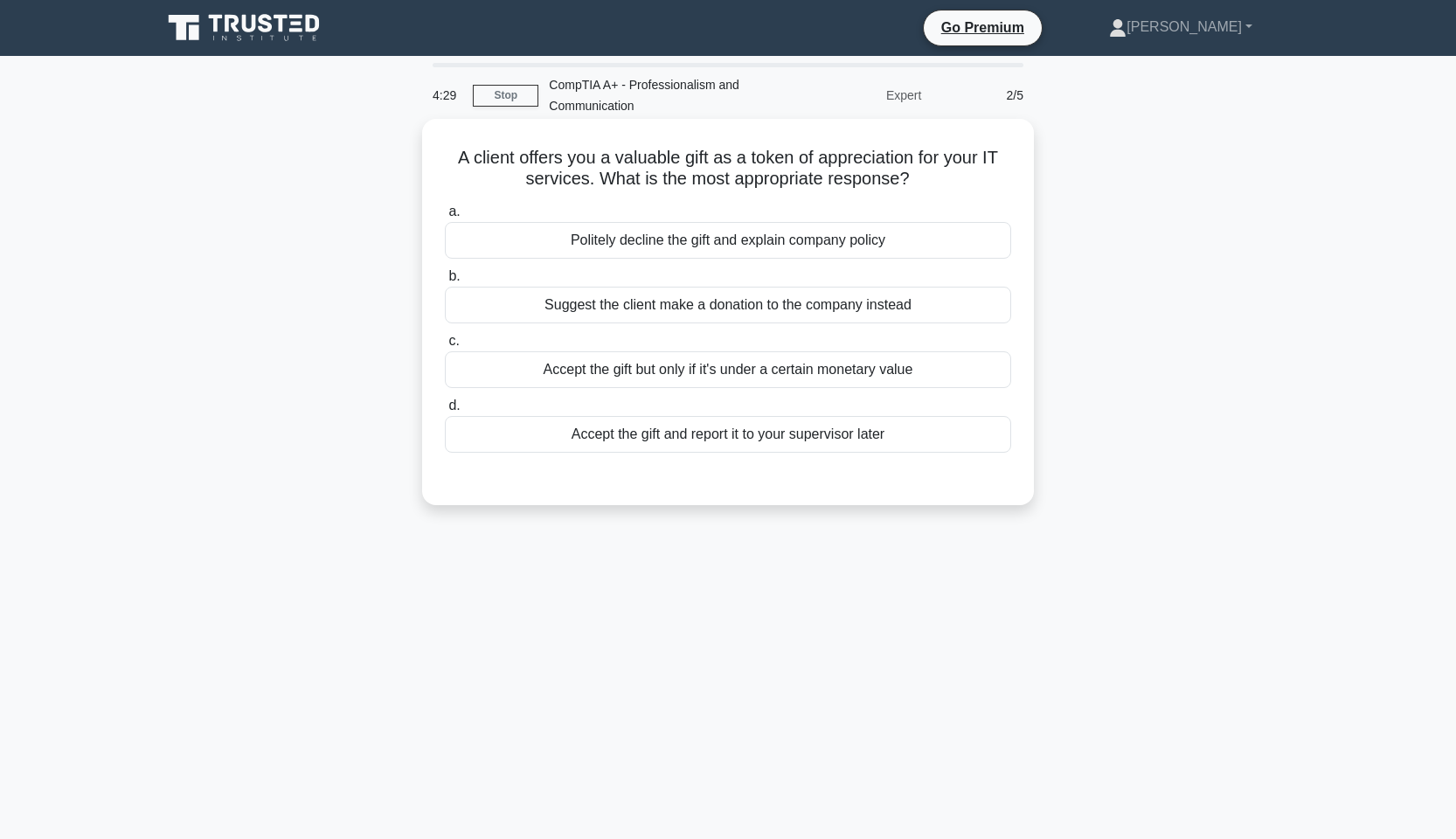
click at [898, 244] on div "Politely decline the gift and explain company policy" at bounding box center [728, 241] width 566 height 37
click at [445, 218] on input "a. Politely decline the gift and explain company policy" at bounding box center [445, 211] width 0 height 11
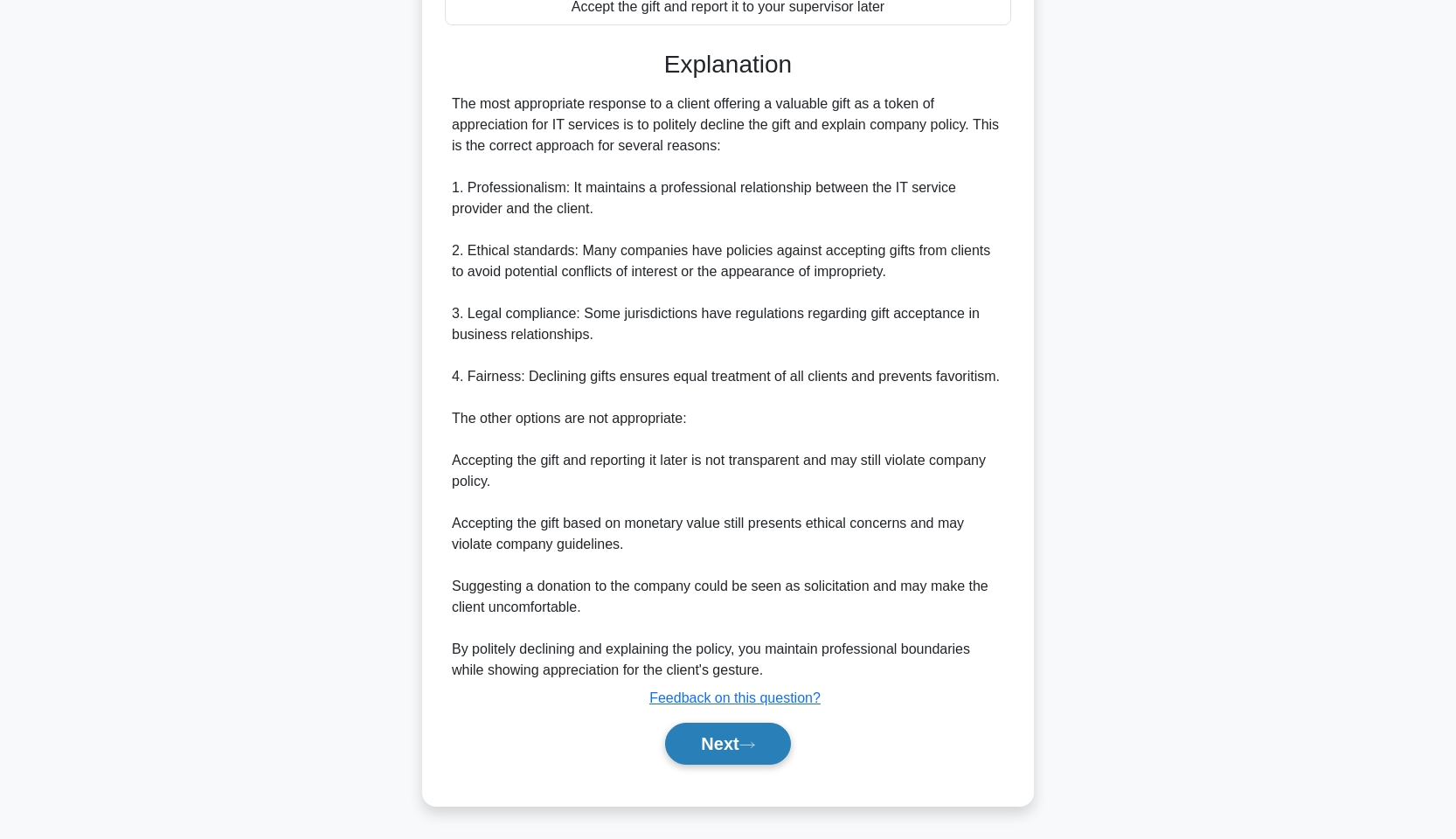
click at [697, 750] on button "Next" at bounding box center [728, 744] width 125 height 42
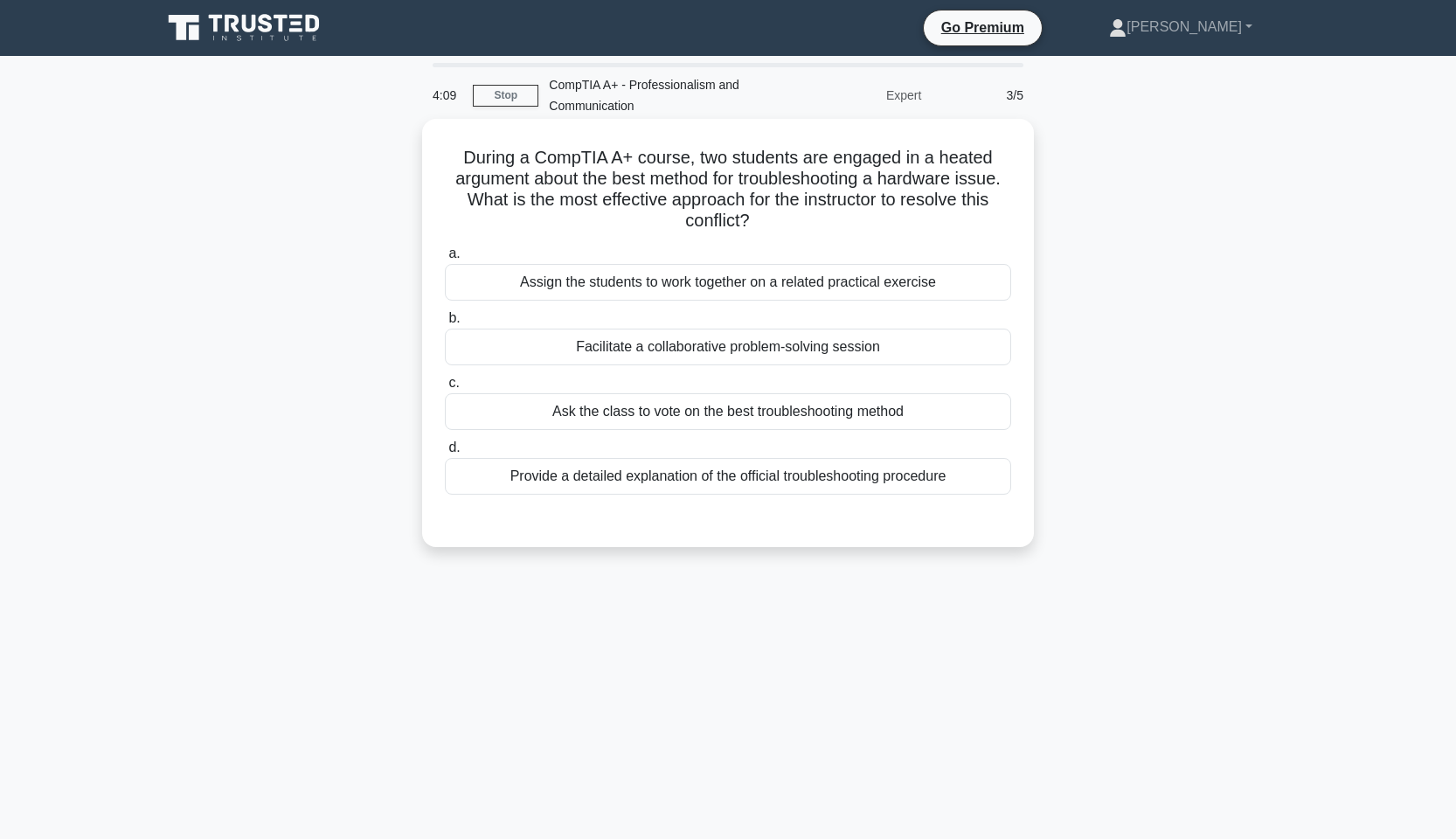
click at [936, 486] on div "Provide a detailed explanation of the official troubleshooting procedure" at bounding box center [728, 476] width 566 height 37
click at [445, 454] on input "d. Provide a detailed explanation of the official troubleshooting procedure" at bounding box center [445, 447] width 0 height 11
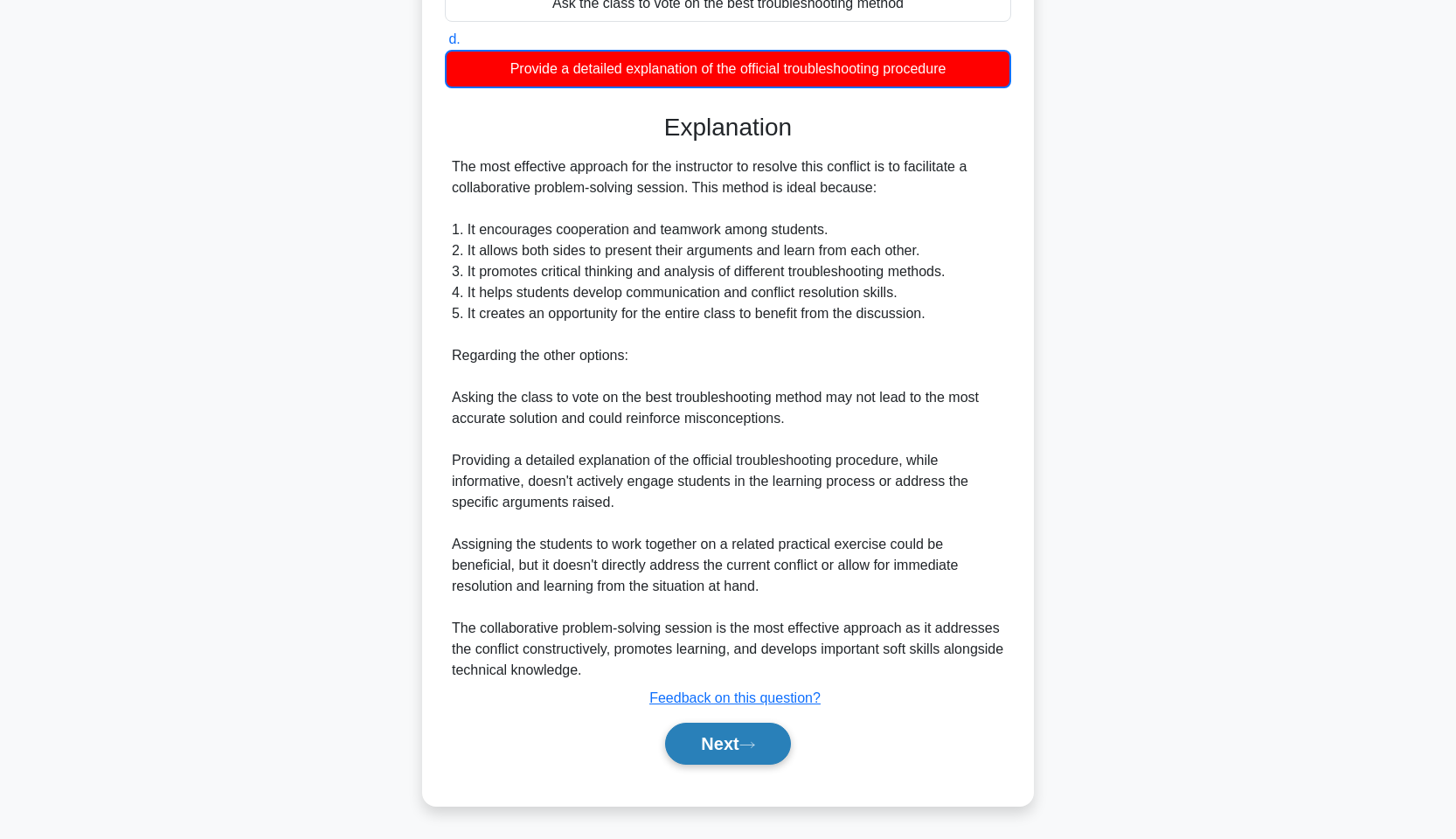
click at [751, 740] on icon at bounding box center [747, 745] width 16 height 10
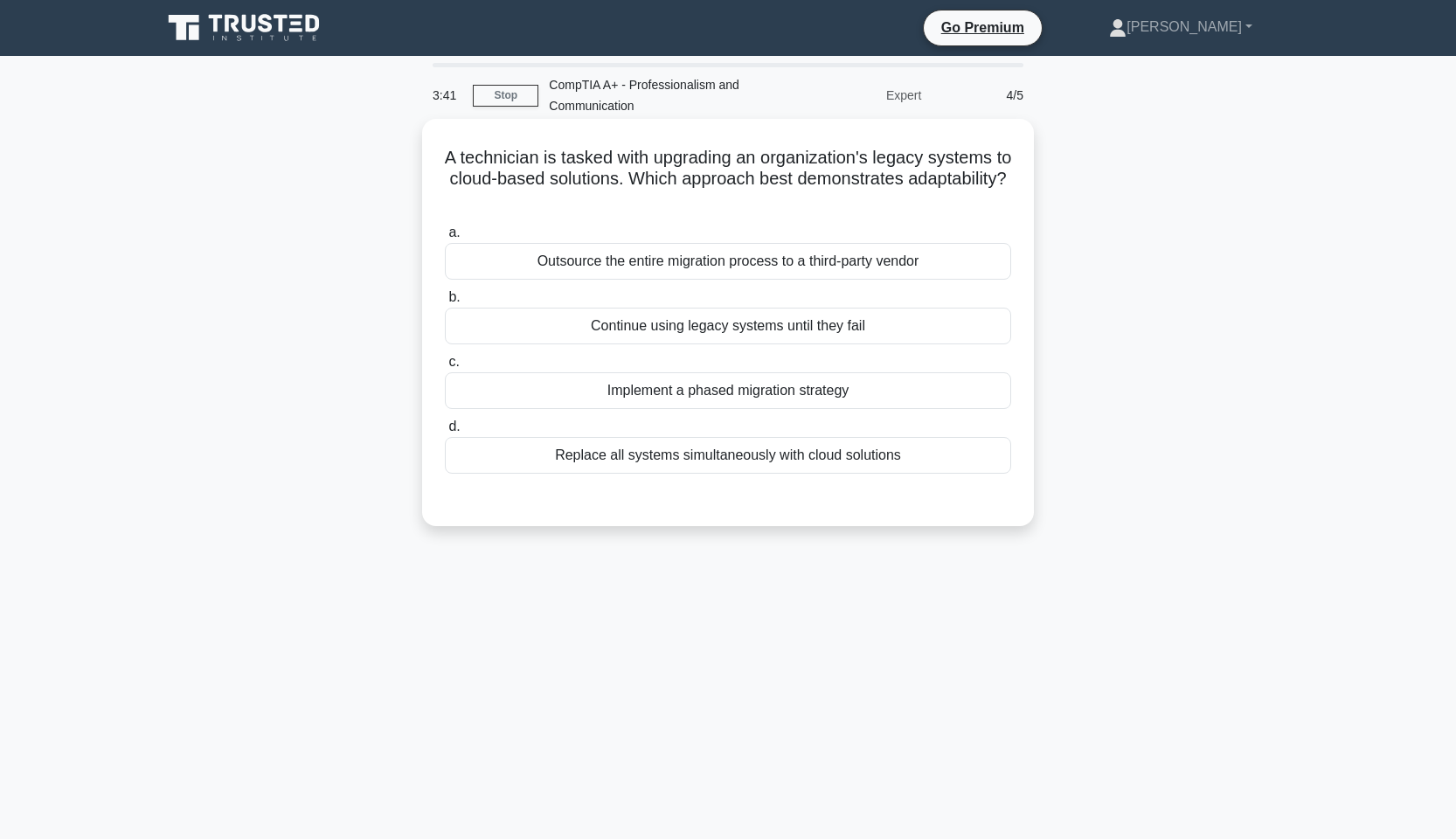
click at [795, 385] on div "Implement a phased migration strategy" at bounding box center [728, 391] width 566 height 37
click at [445, 368] on input "c. Implement a phased migration strategy" at bounding box center [445, 362] width 0 height 11
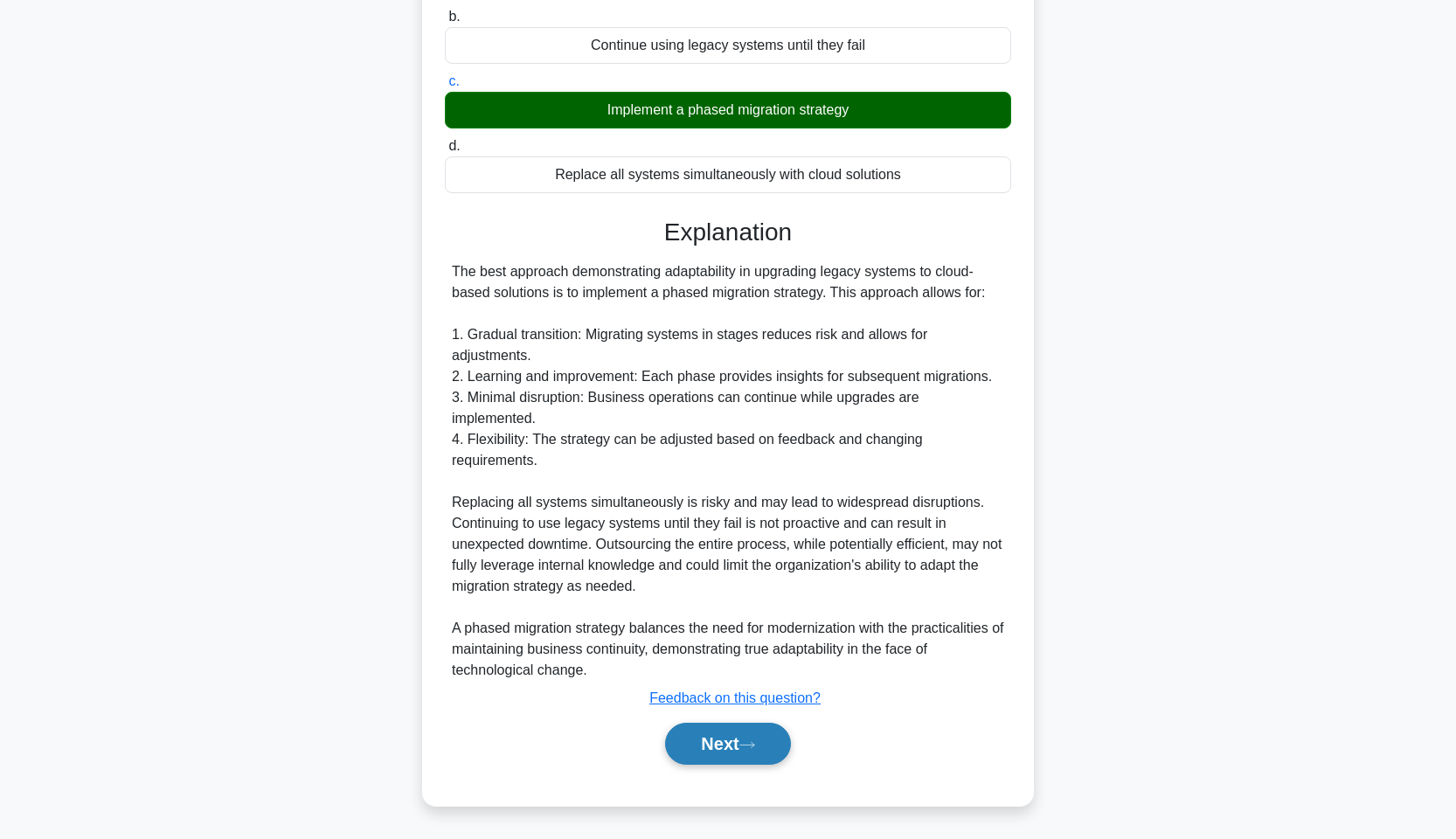
click at [705, 749] on button "Next" at bounding box center [728, 744] width 125 height 42
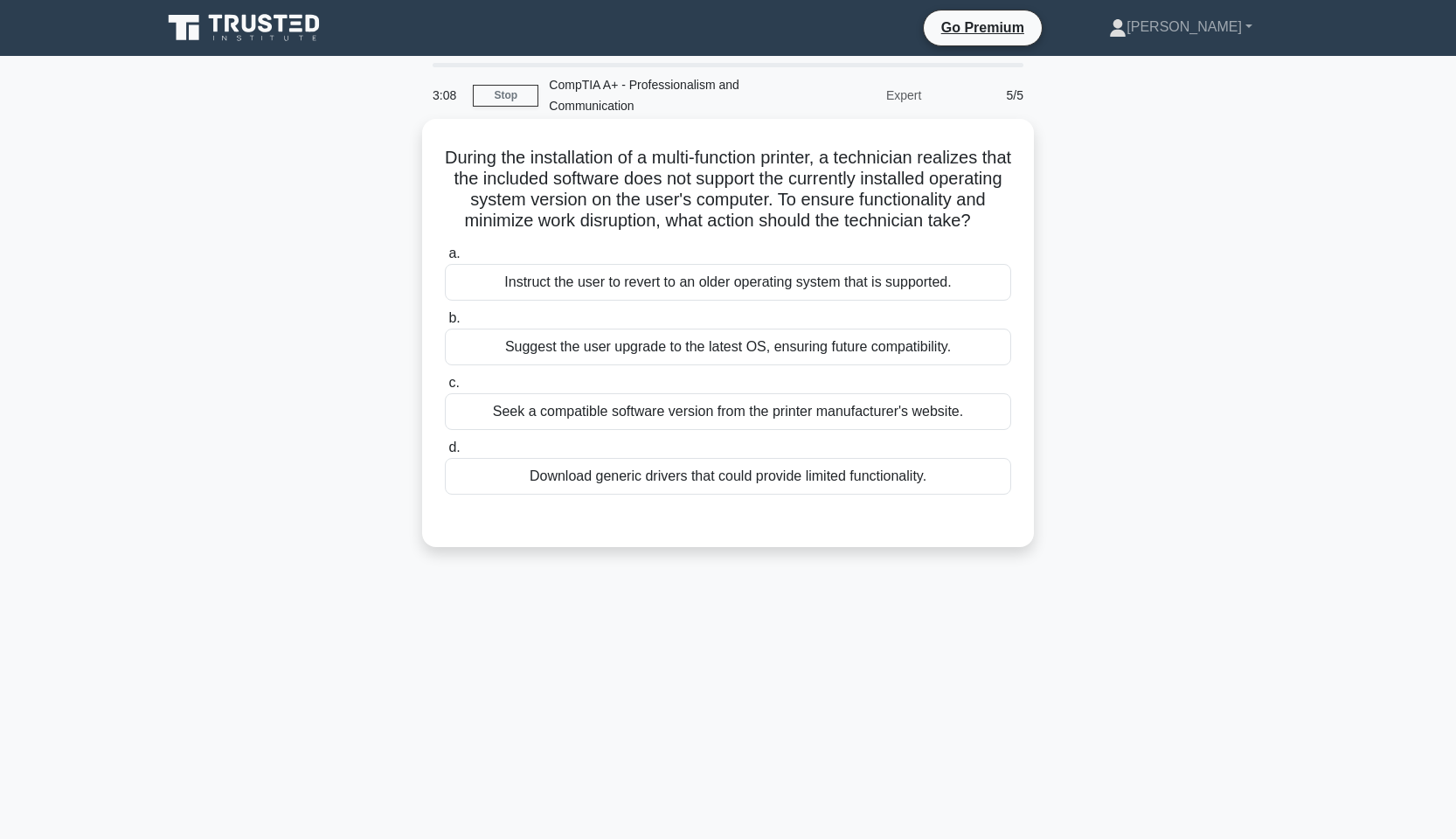
click at [966, 408] on div "Seek a compatible software version from the printer manufacturer's website." at bounding box center [728, 412] width 566 height 37
click at [445, 389] on input "c. Seek a compatible software version from the printer manufacturer's website." at bounding box center [445, 383] width 0 height 11
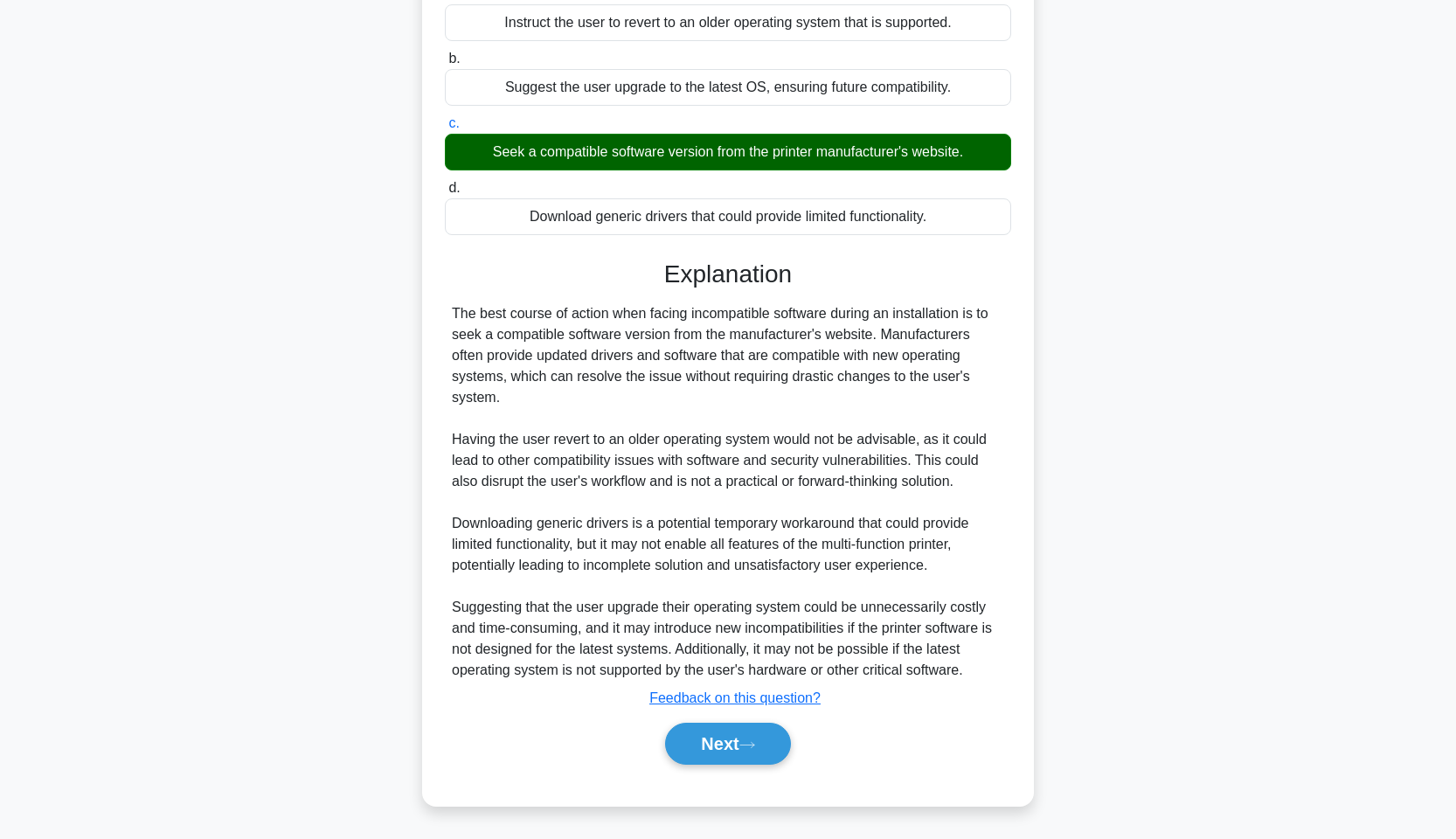
scroll to position [260, 0]
click at [743, 746] on button "Next" at bounding box center [728, 744] width 125 height 42
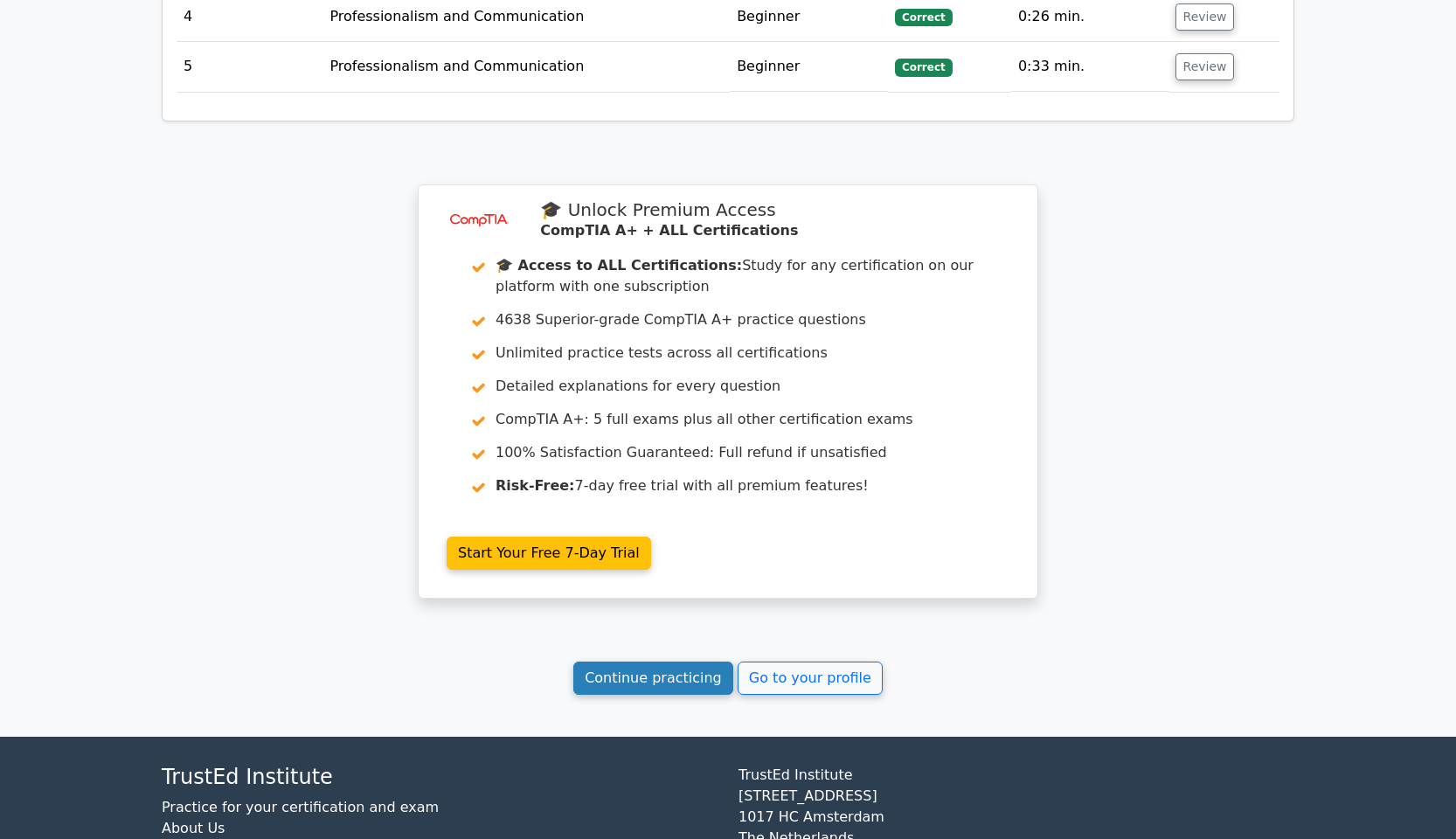
scroll to position [2566, 0]
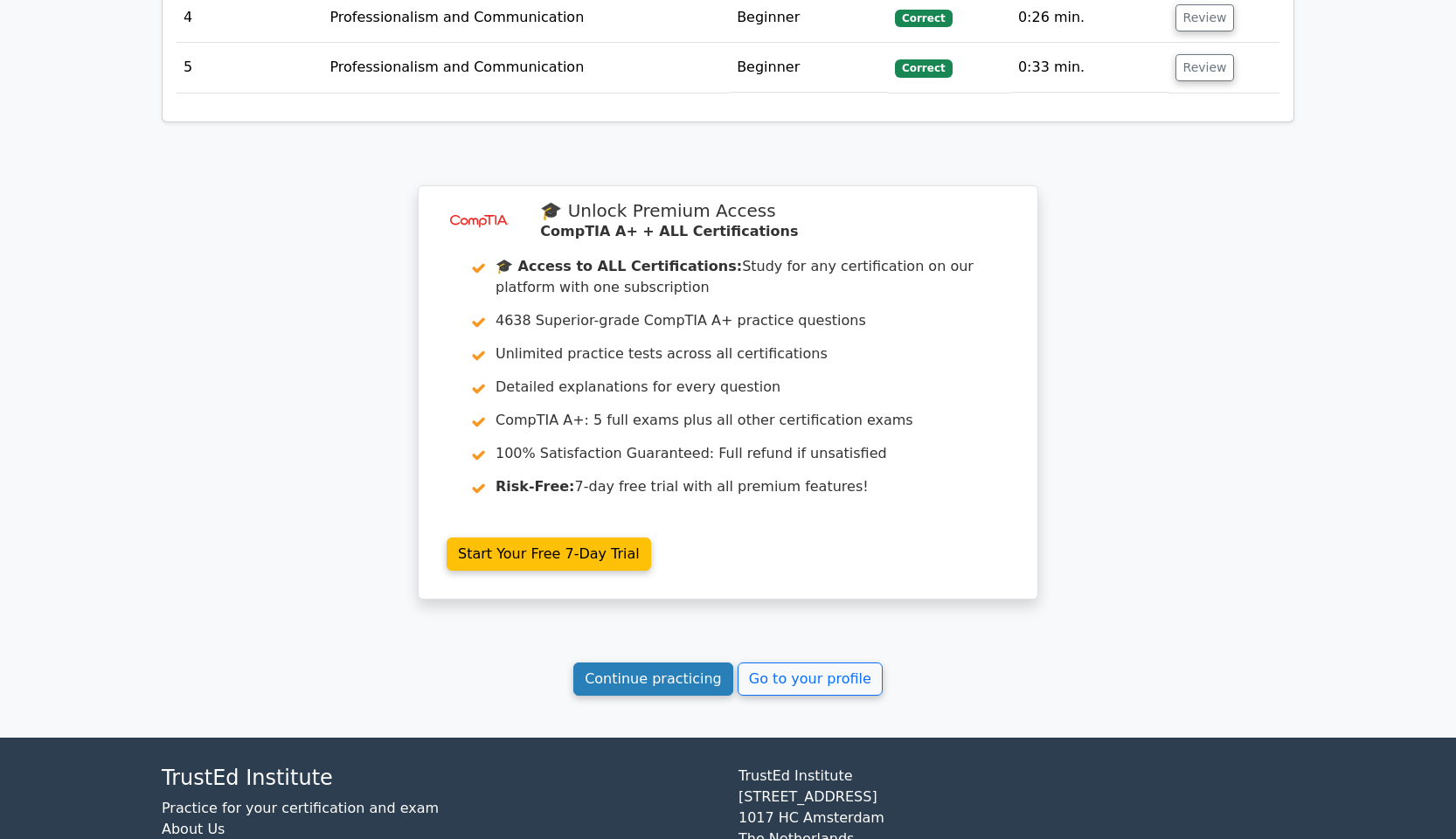
click at [691, 662] on link "Continue practicing" at bounding box center [653, 679] width 160 height 33
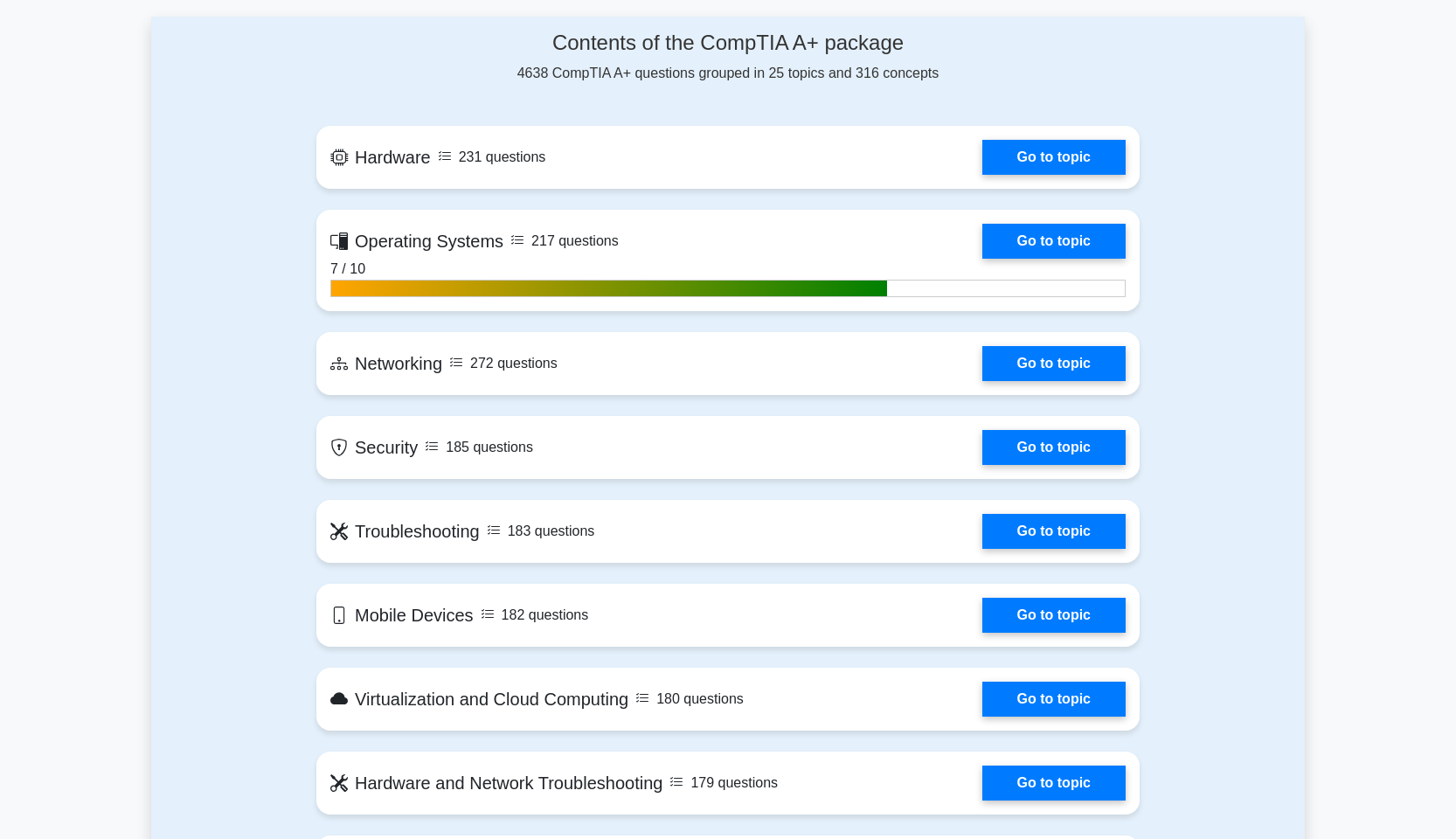
scroll to position [1194, 0]
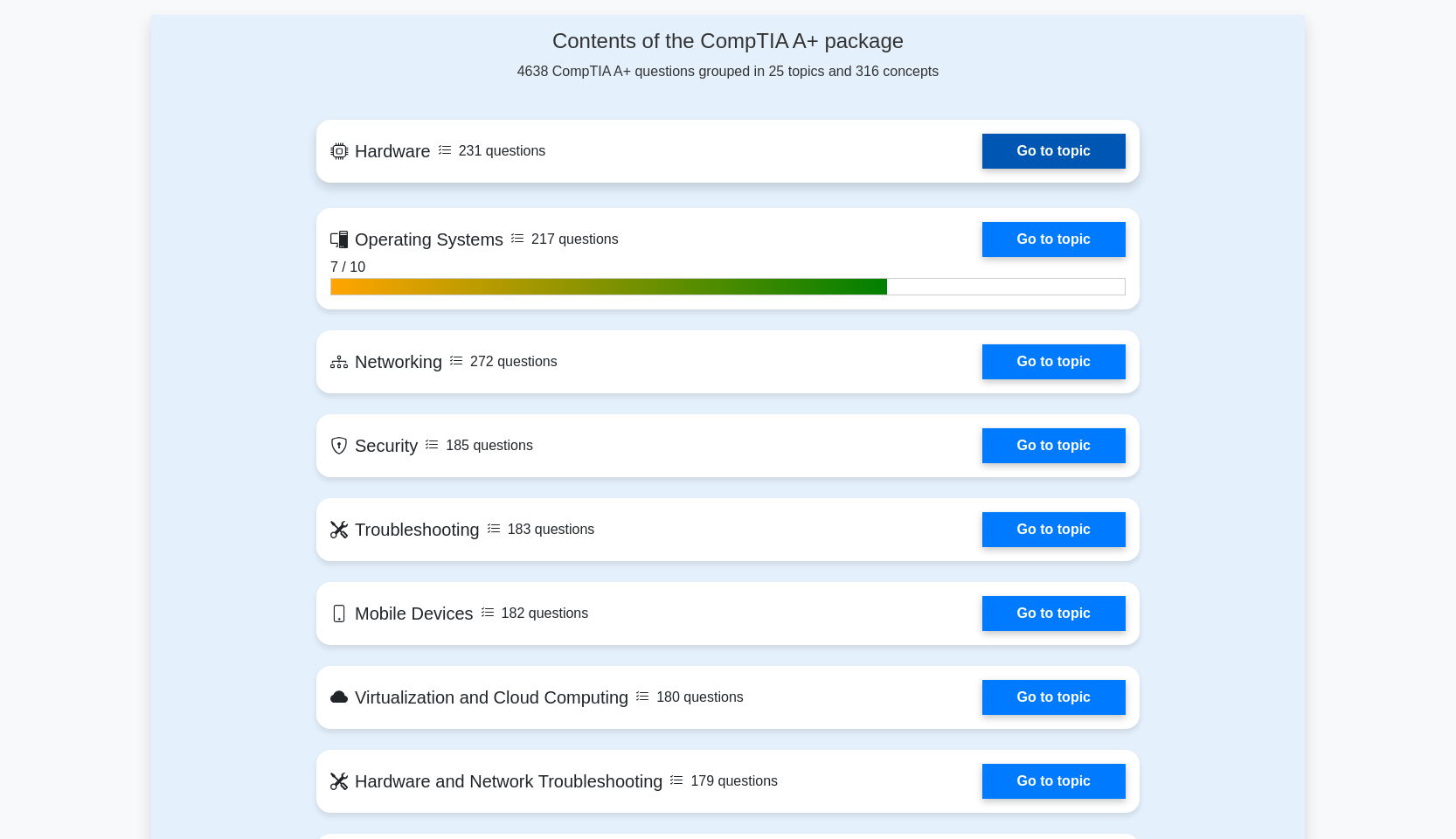
click at [982, 156] on link "Go to topic" at bounding box center [1053, 151] width 144 height 35
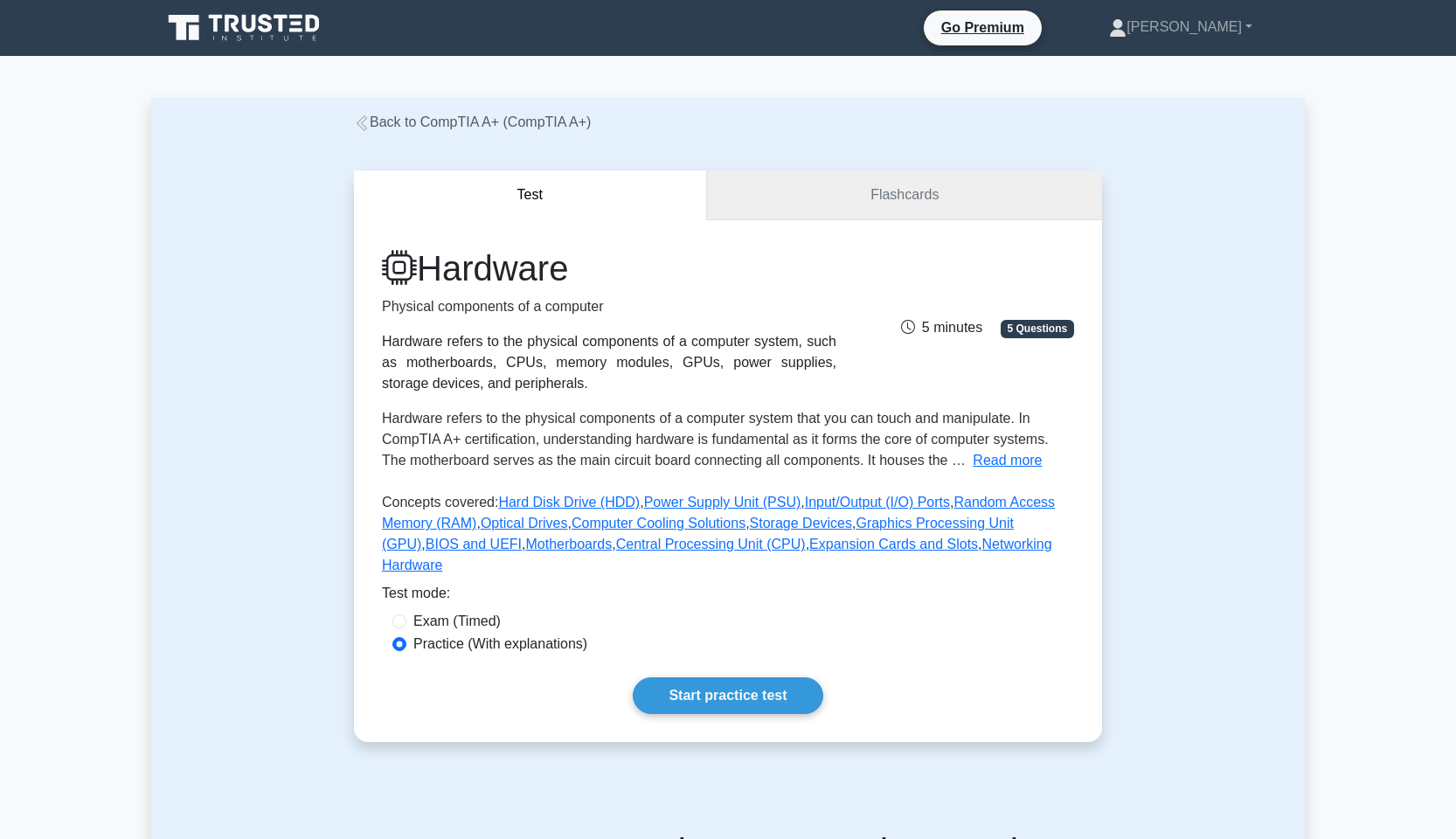
click at [900, 211] on link "Flashcards" at bounding box center [904, 195] width 395 height 49
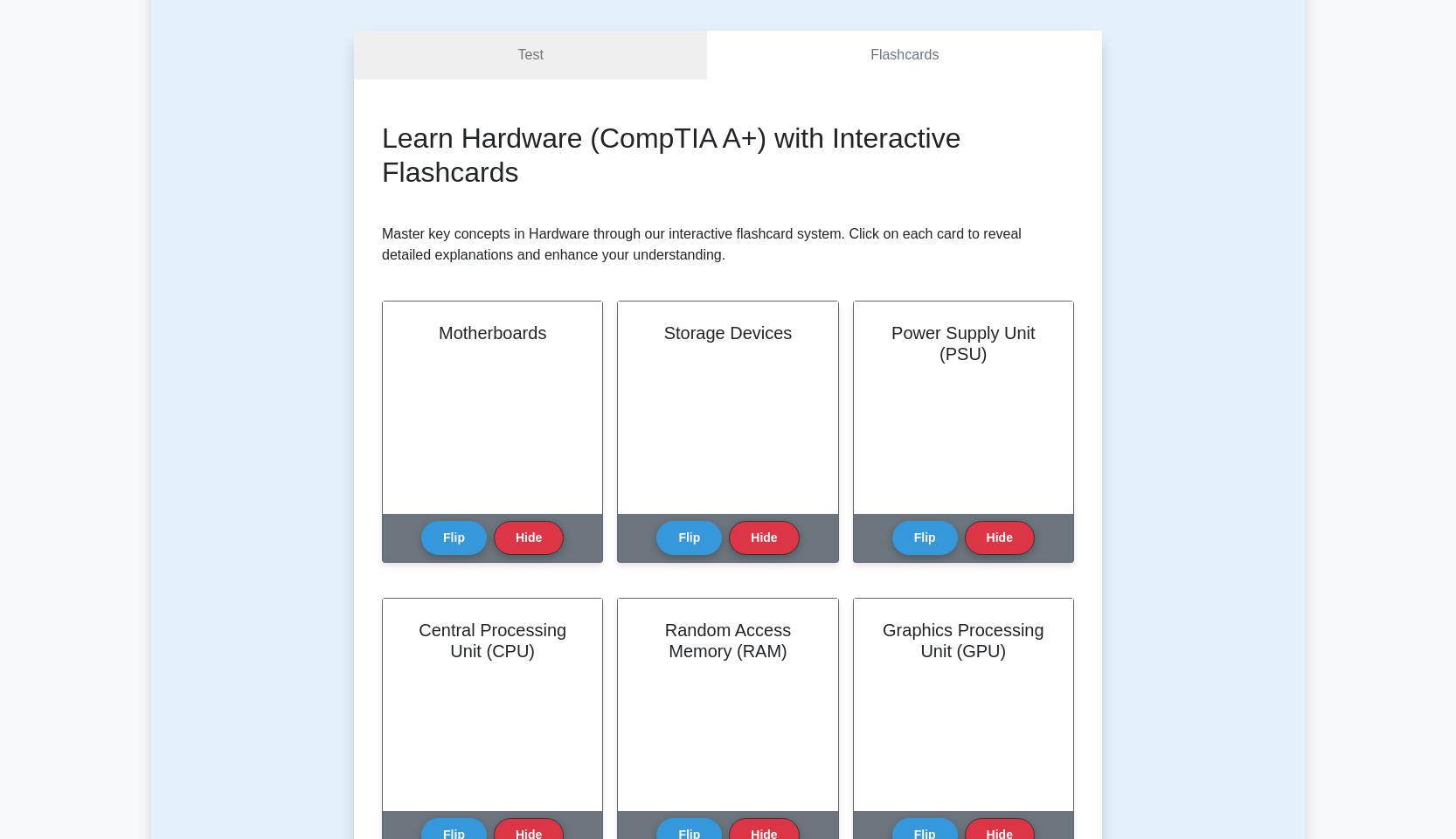
scroll to position [148, 0]
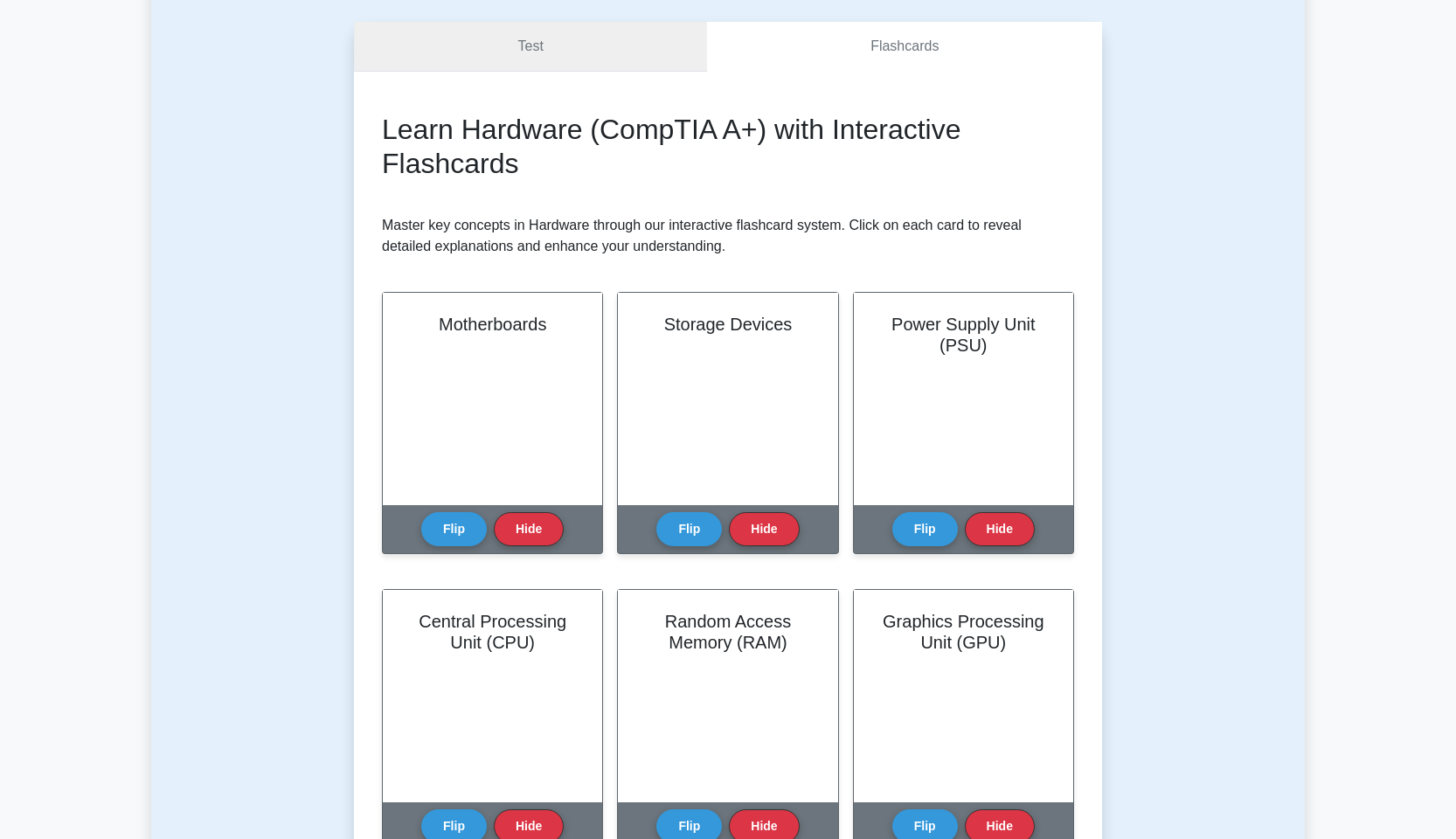
click at [533, 59] on link "Test" at bounding box center [531, 47] width 353 height 49
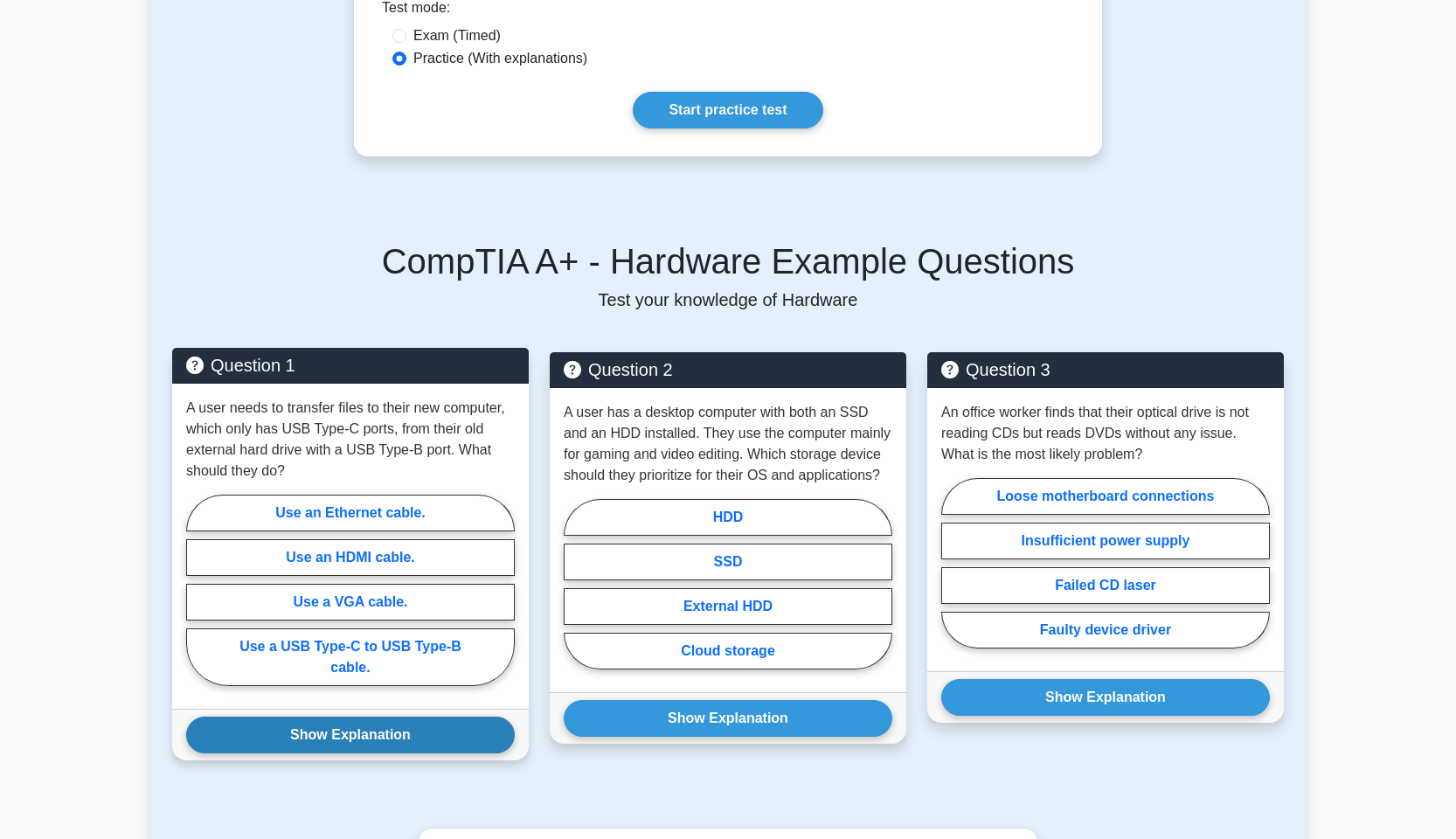
scroll to position [593, 0]
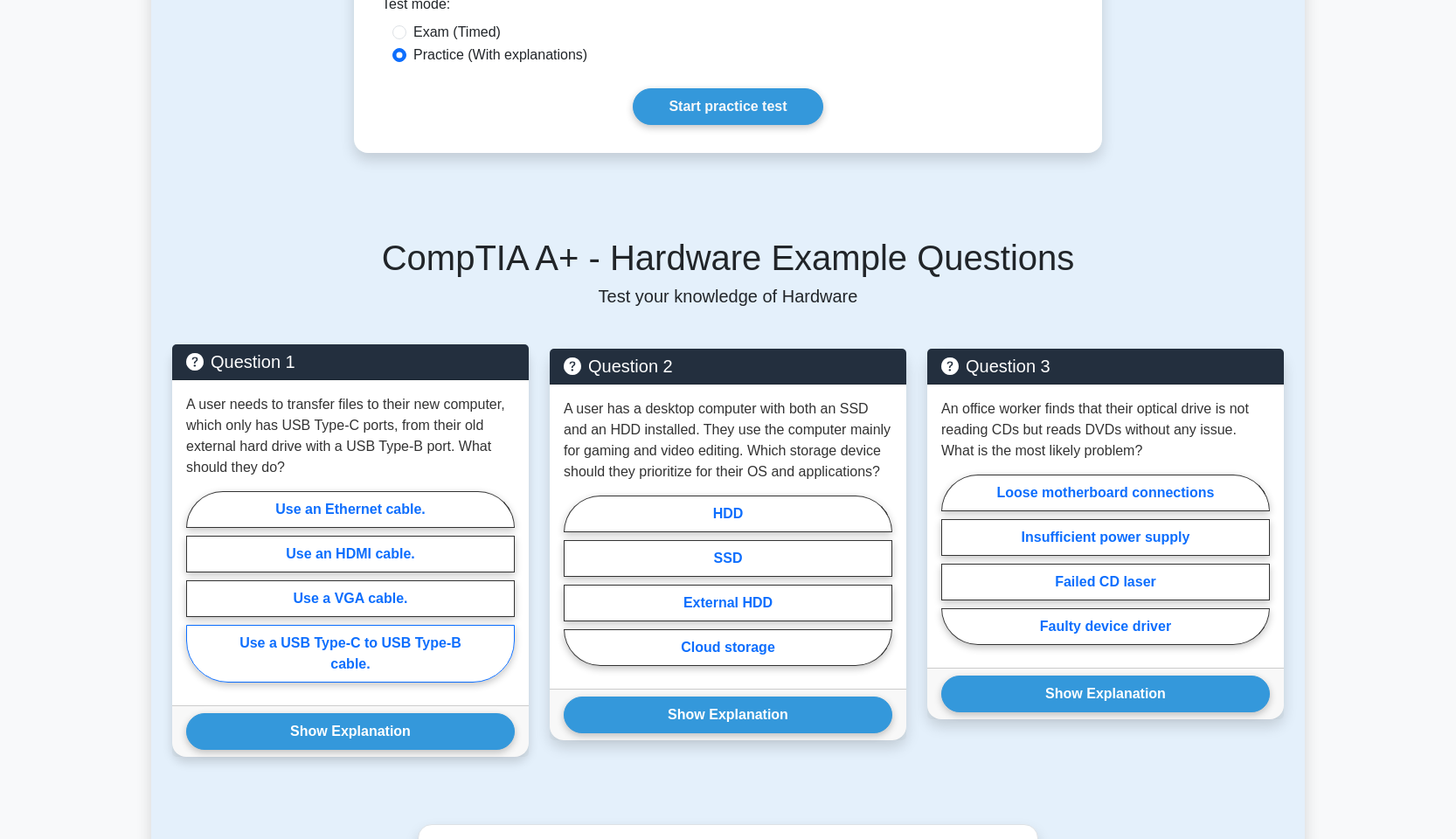
click at [330, 628] on label "Use a USB Type-C to USB Type-B cable." at bounding box center [350, 653] width 329 height 58
click at [198, 597] on input "Use a USB Type-C to USB Type-B cable." at bounding box center [191, 592] width 11 height 11
radio input "true"
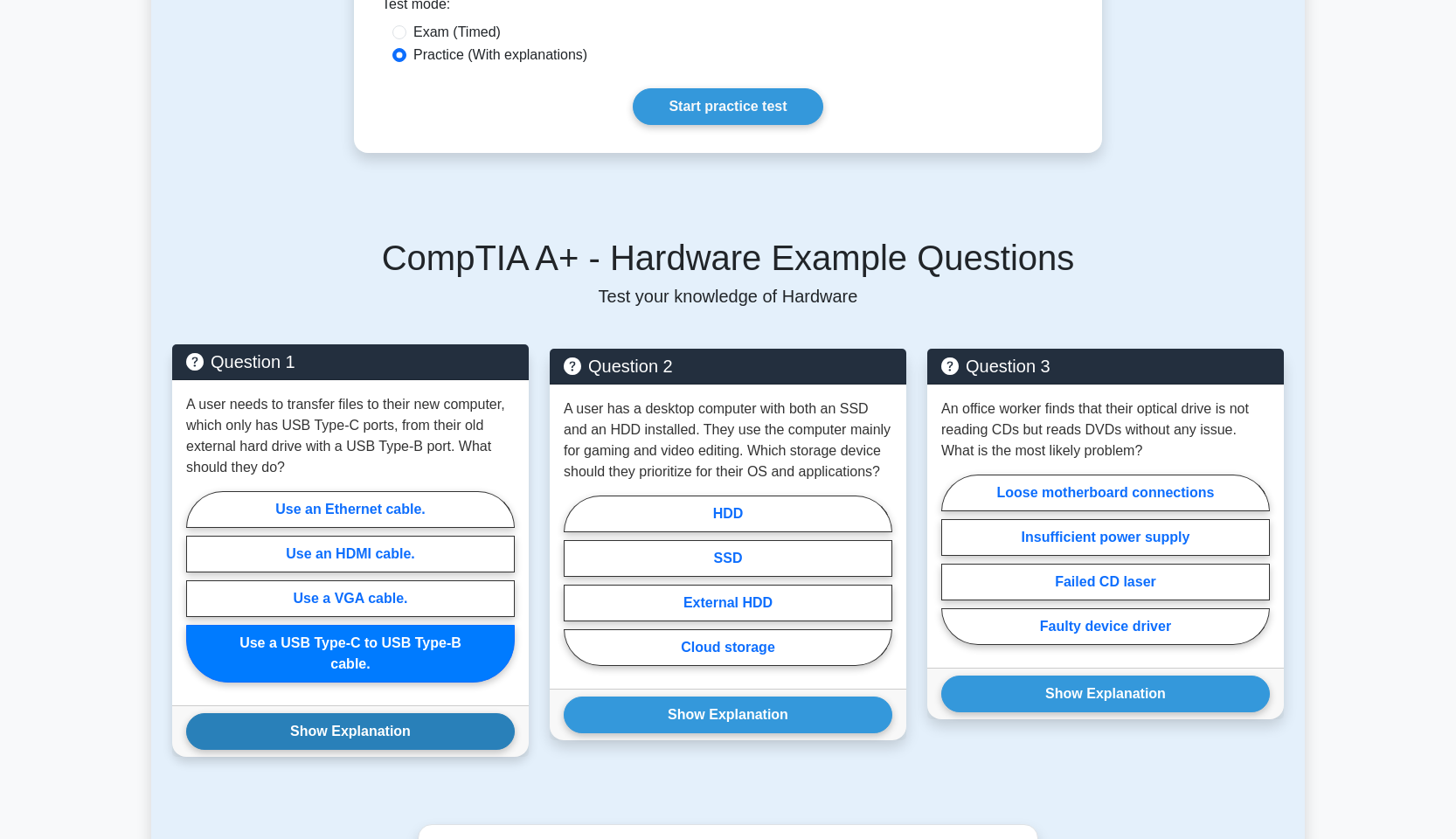
click at [332, 713] on button "Show Explanation" at bounding box center [350, 731] width 329 height 37
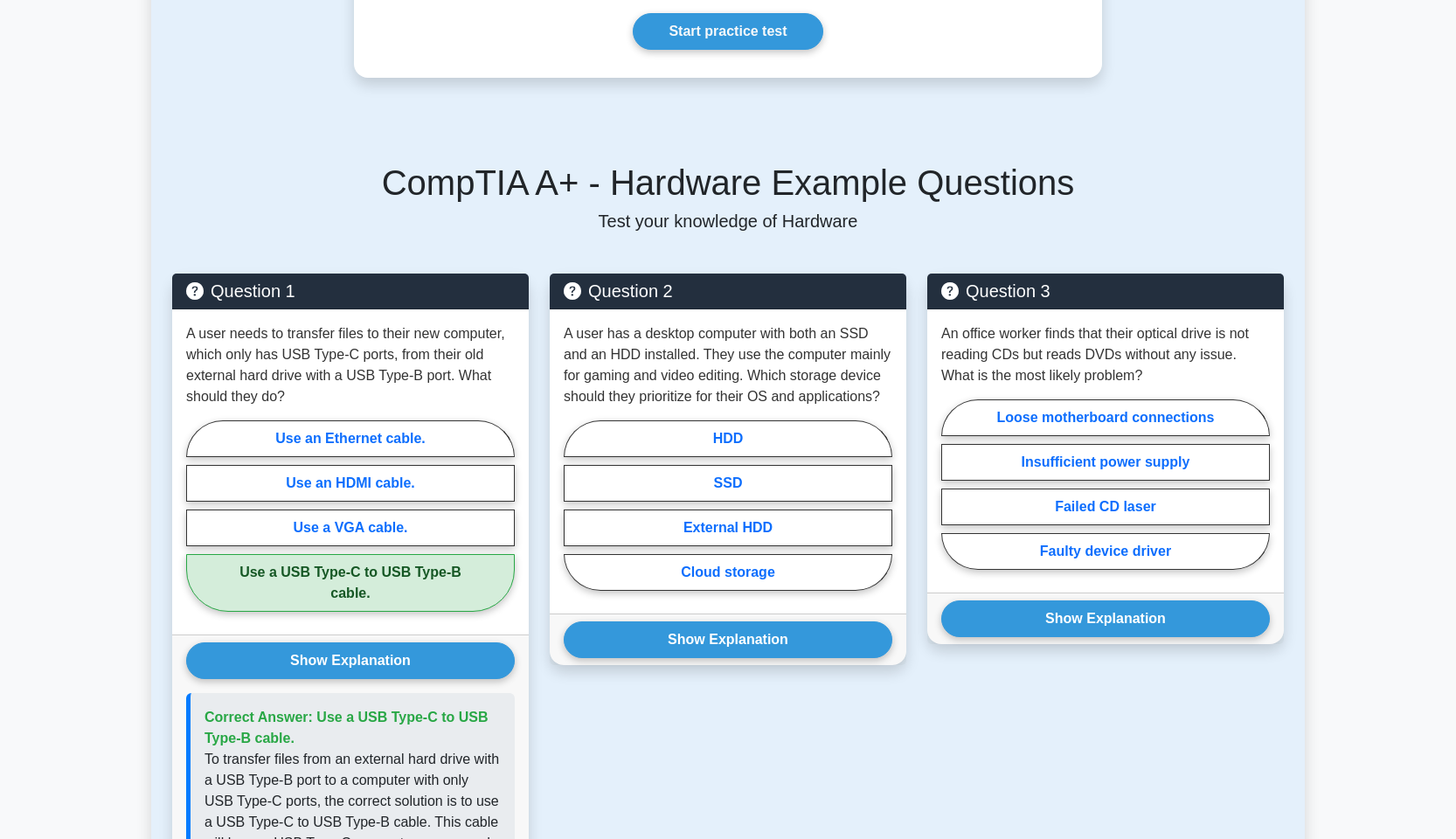
scroll to position [671, 0]
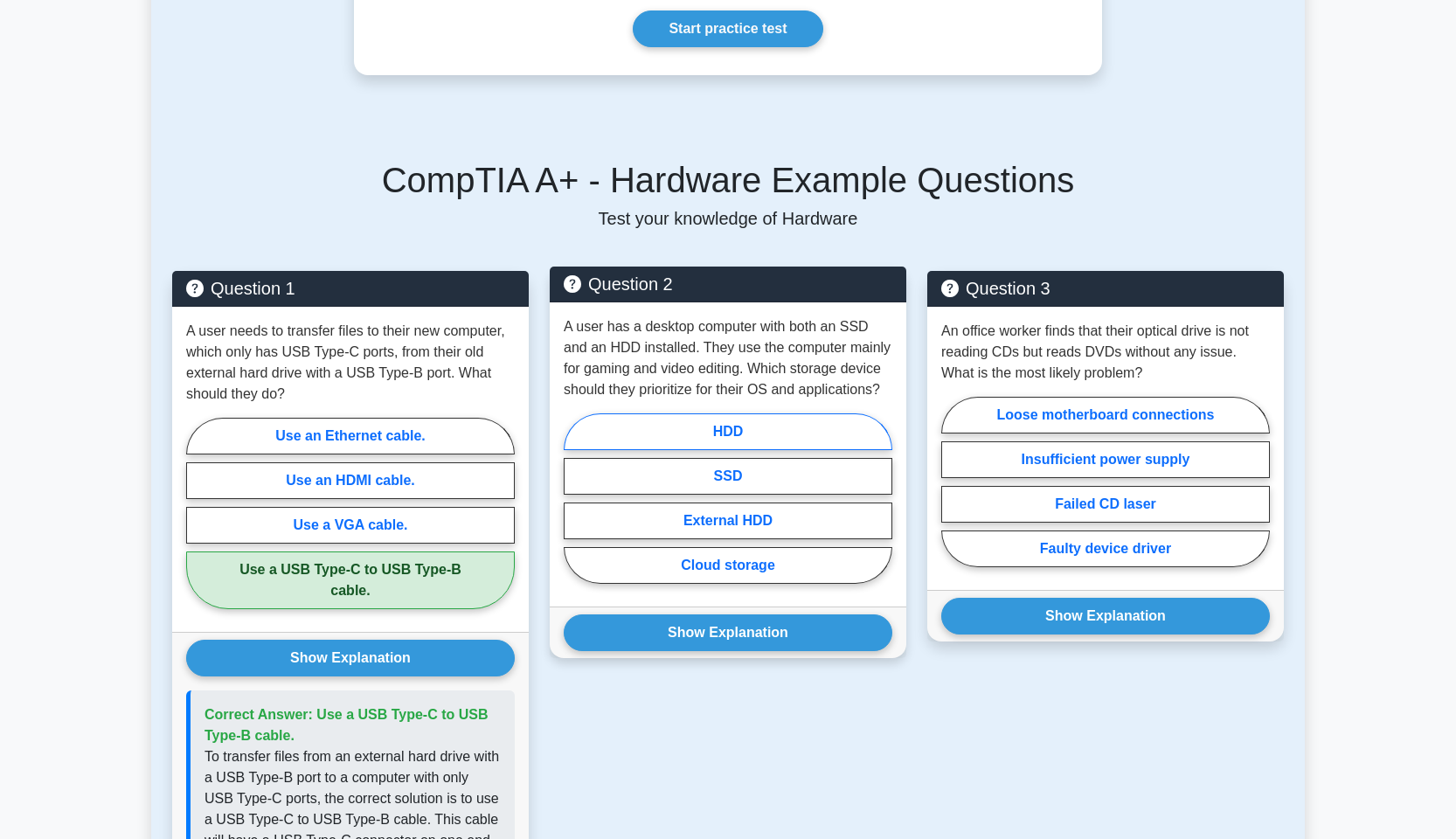
click at [794, 414] on label "HDD" at bounding box center [728, 432] width 329 height 37
click at [575, 498] on input "HDD" at bounding box center [569, 503] width 11 height 11
radio input "true"
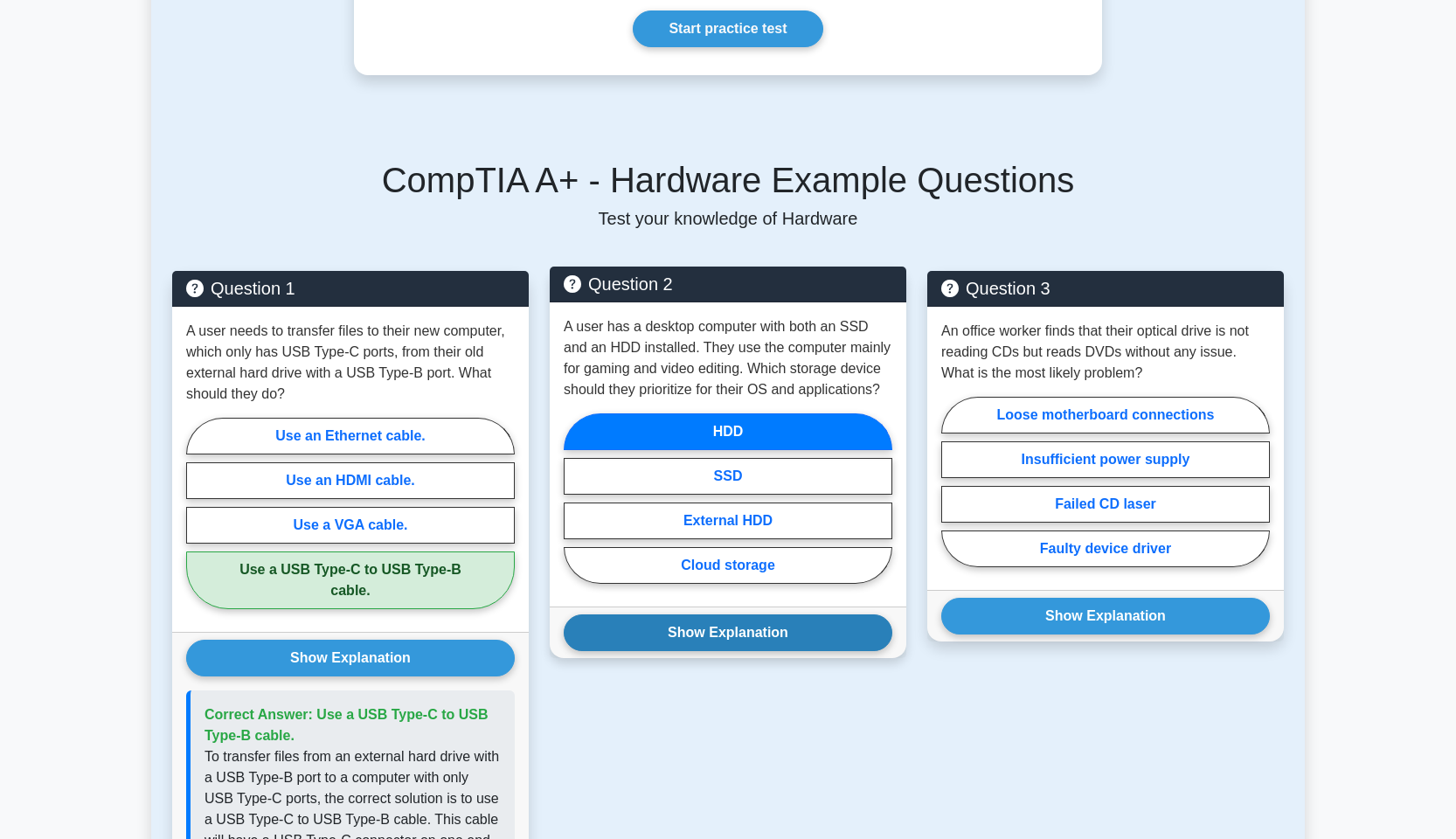
click at [758, 616] on button "Show Explanation" at bounding box center [728, 632] width 329 height 37
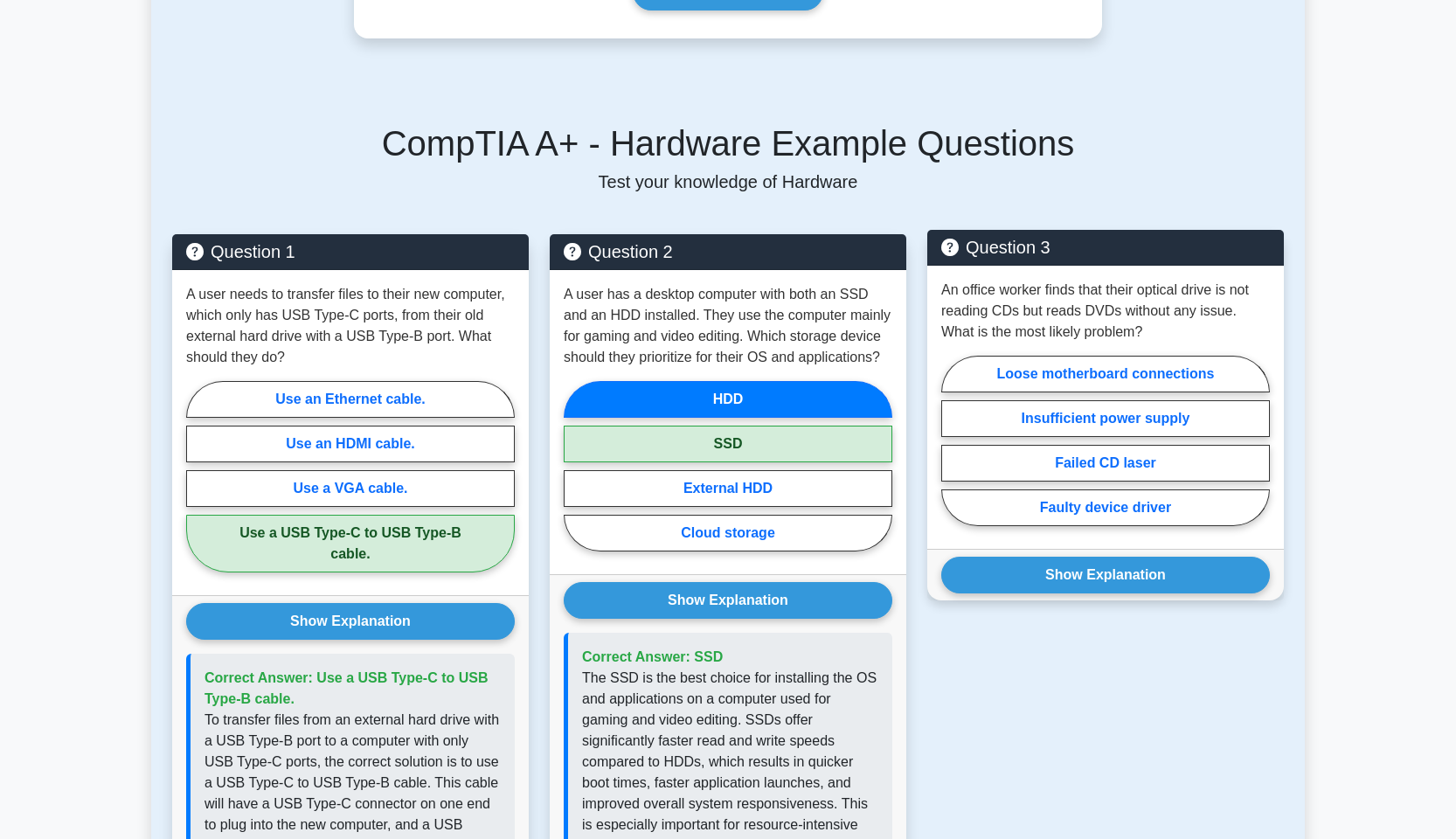
scroll to position [709, 0]
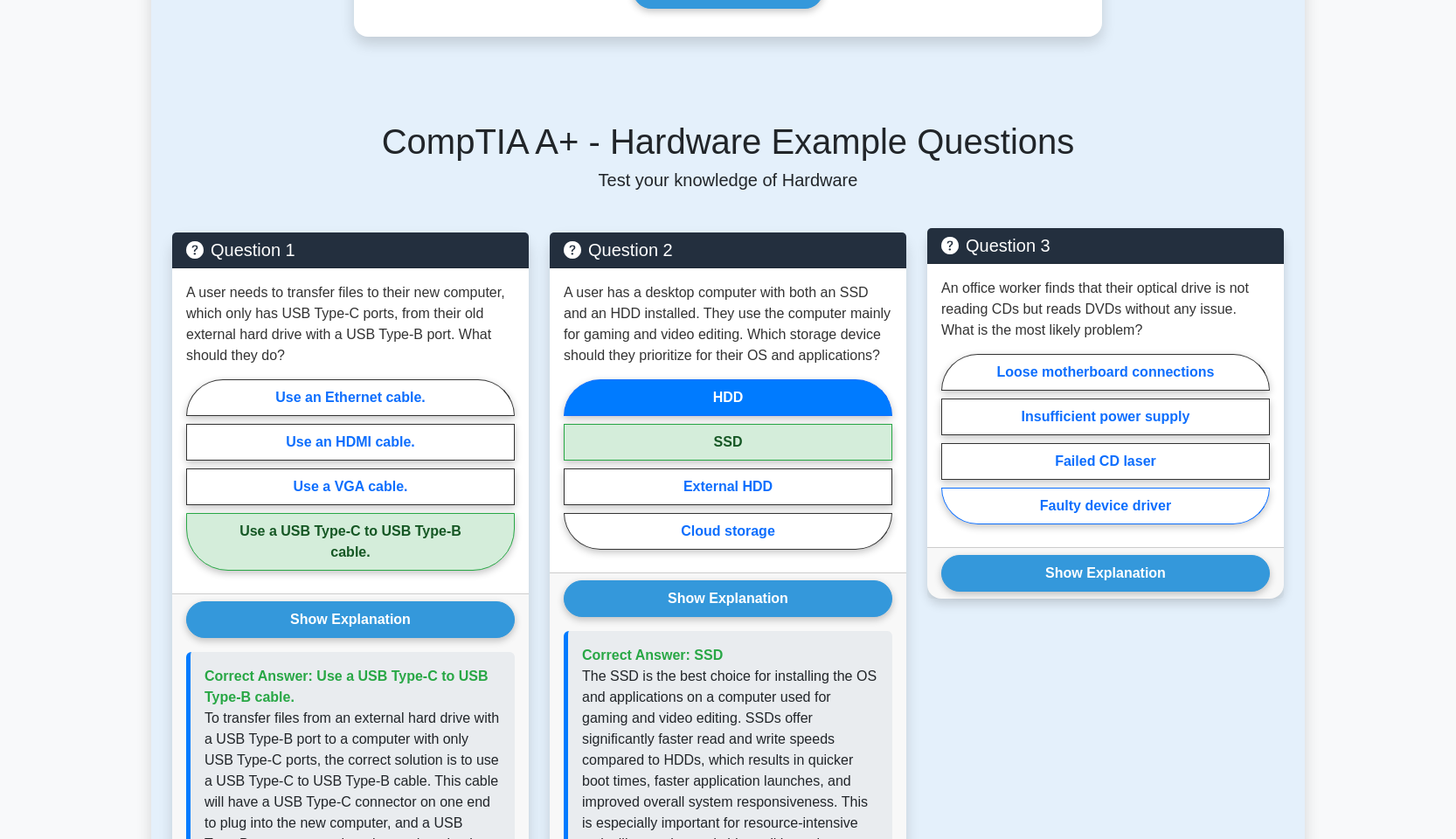
click at [1113, 489] on label "Faulty device driver" at bounding box center [1105, 506] width 329 height 37
click at [953, 450] on input "Faulty device driver" at bounding box center [946, 444] width 11 height 11
radio input "true"
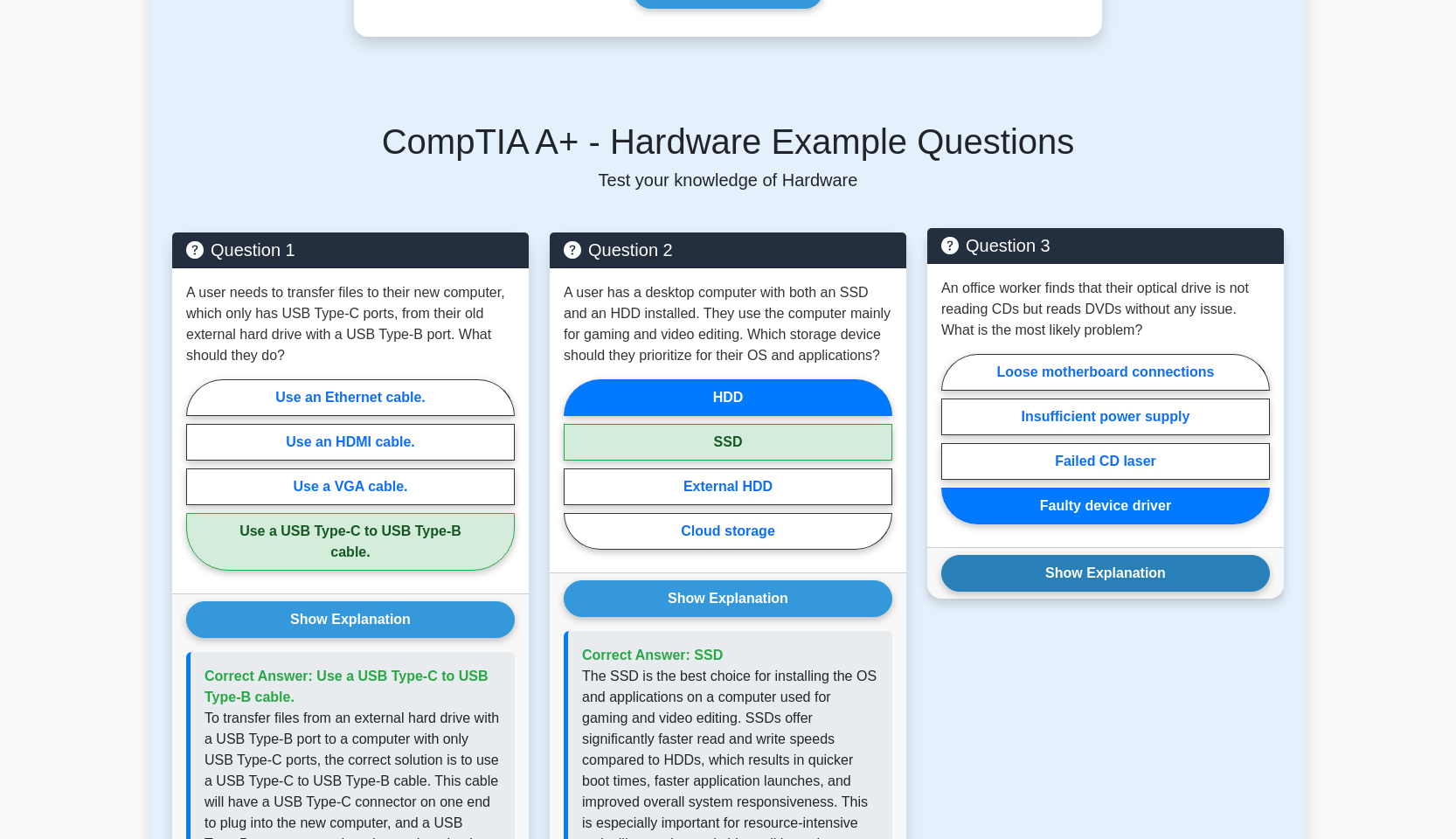
click at [1101, 560] on button "Show Explanation" at bounding box center [1105, 573] width 329 height 37
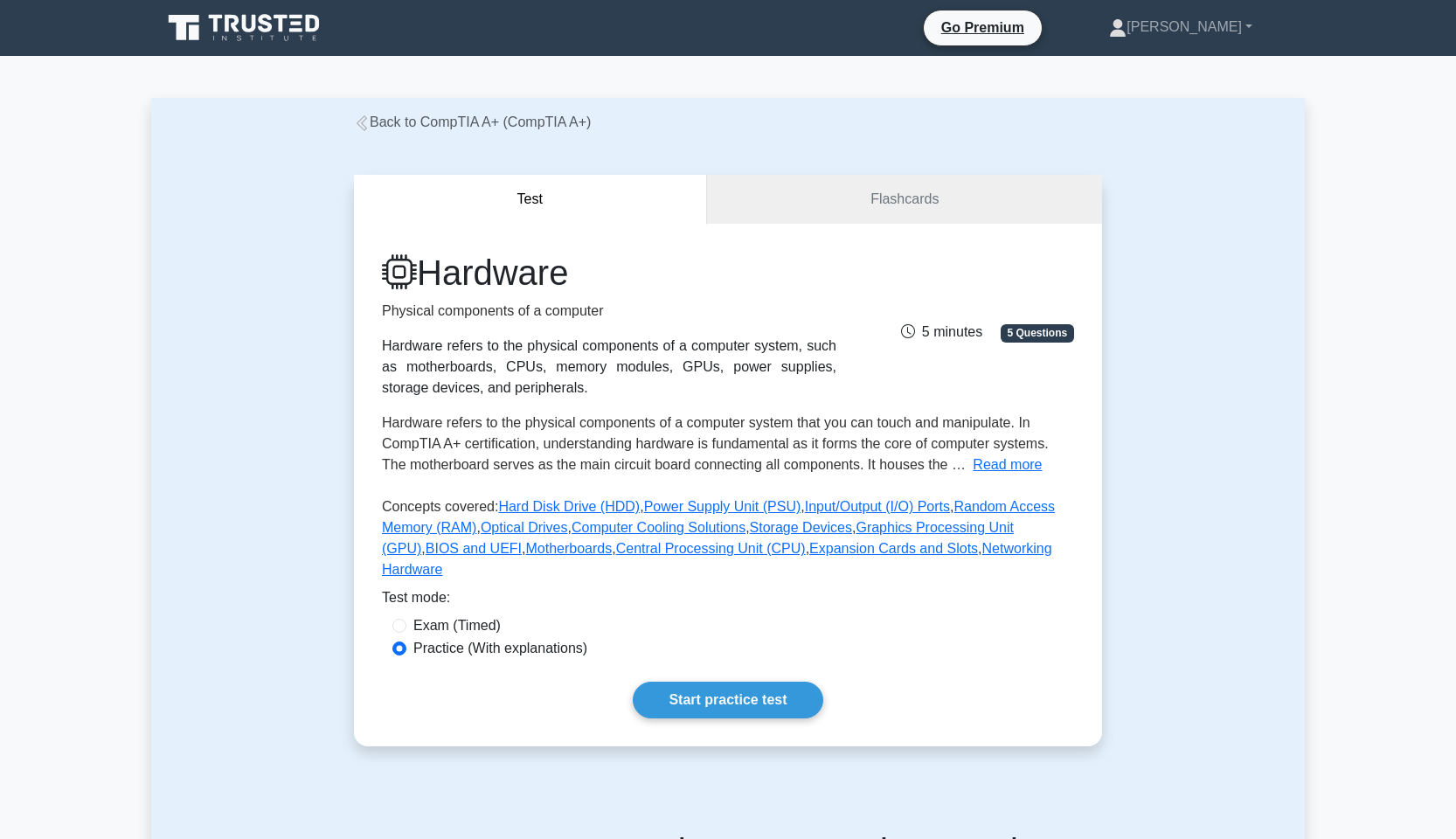
scroll to position [0, 0]
